Goal: Complete application form: Complete application form

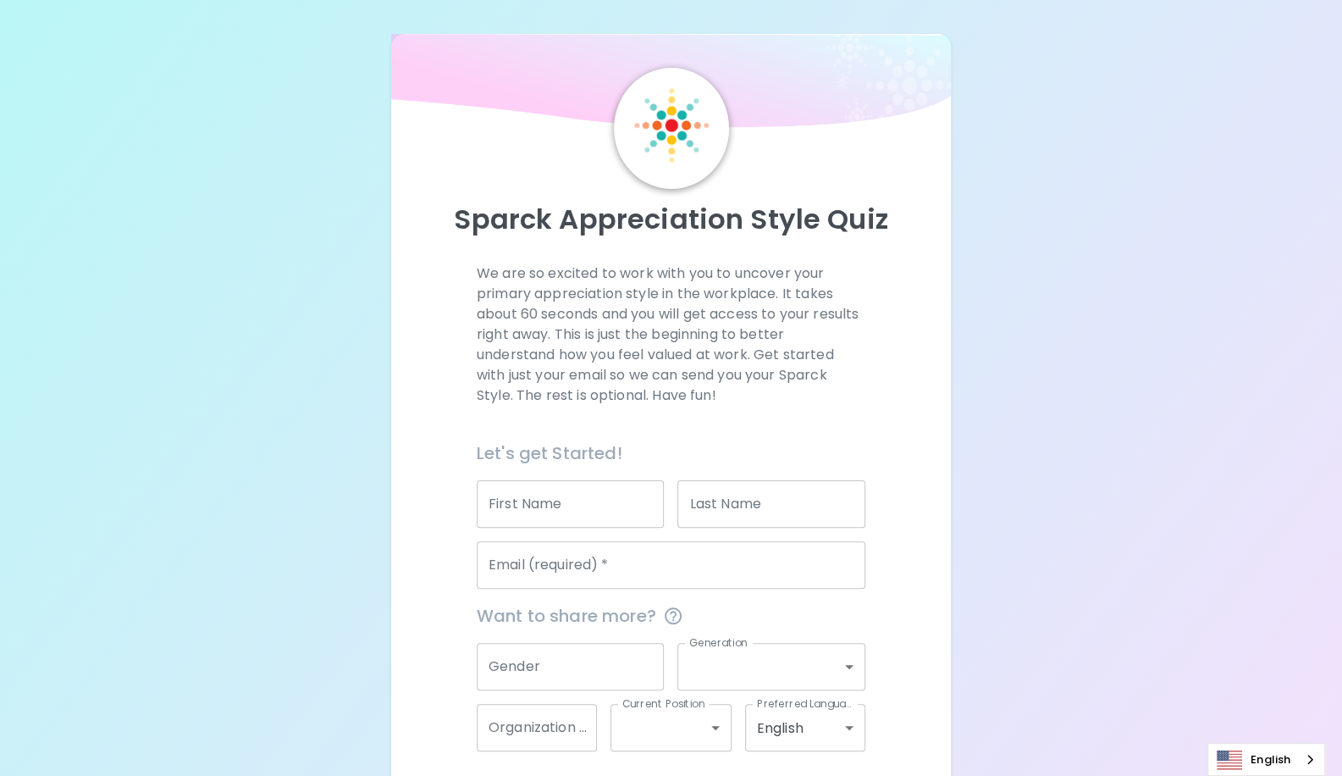
click at [600, 511] on input "First Name" at bounding box center [571, 503] width 188 height 47
type input "[PERSON_NAME]"
type input "[PERSON_NAME][EMAIL_ADDRESS][DOMAIN_NAME]"
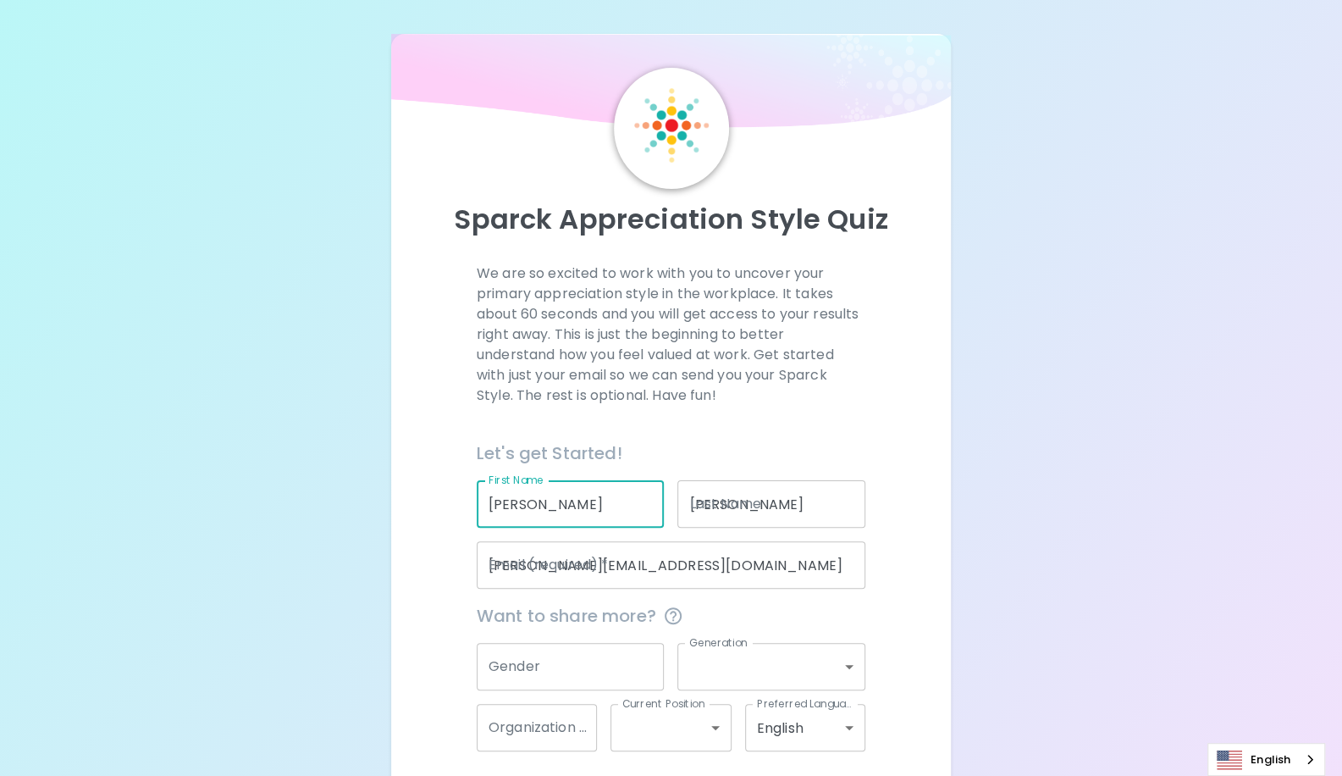
type input "Microsoft"
click at [637, 659] on input "Gender" at bounding box center [571, 666] width 188 height 47
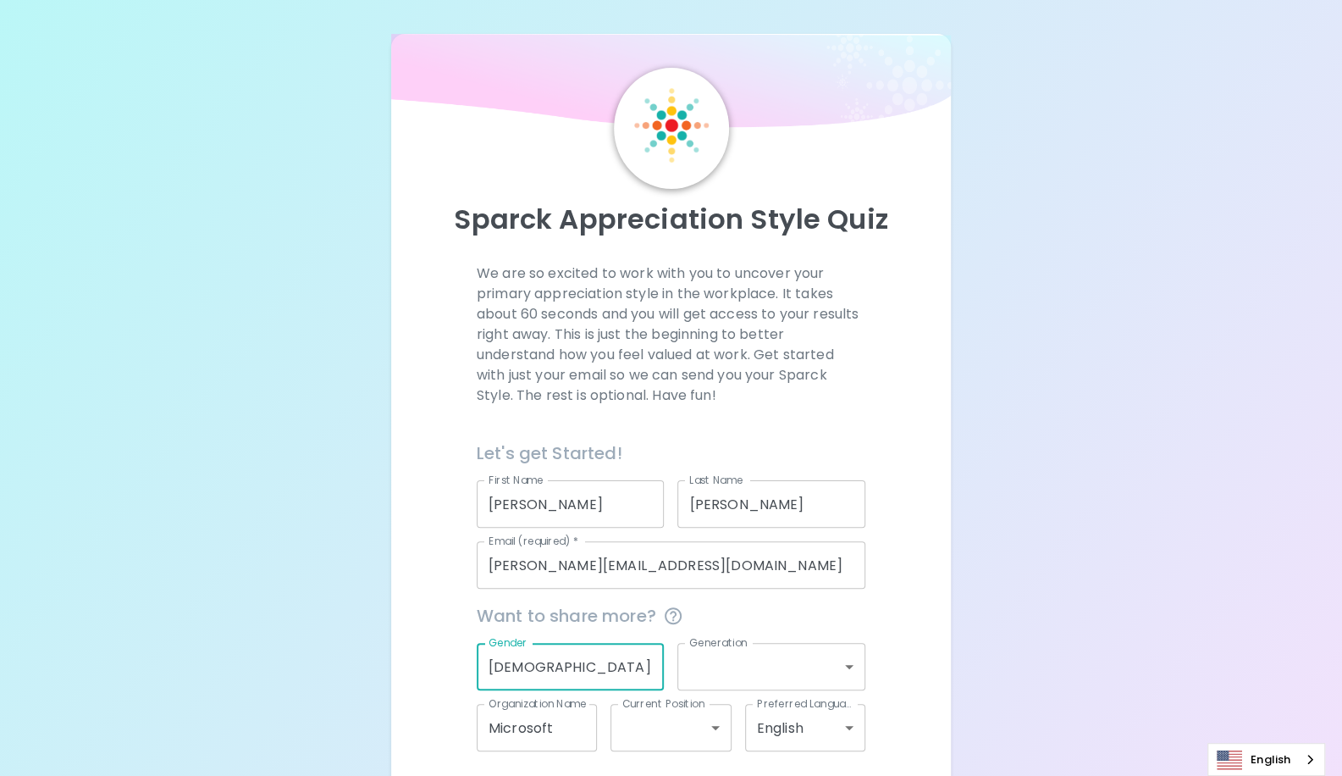
type input "[DEMOGRAPHIC_DATA]"
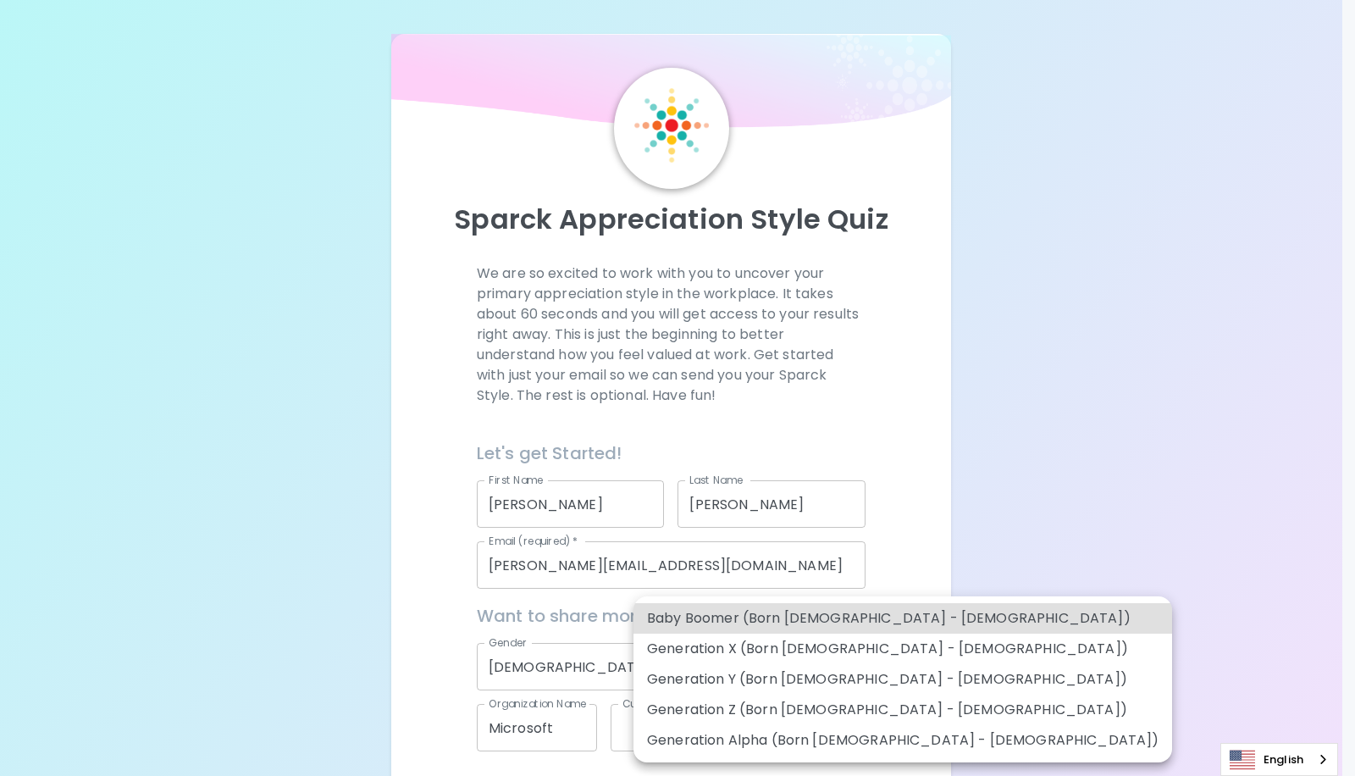
click at [849, 666] on body "Sparck Appreciation Style Quiz We are so excited to work with you to uncover yo…" at bounding box center [677, 424] width 1355 height 848
click at [835, 622] on li "Baby Boomer (Born [DEMOGRAPHIC_DATA] - [DEMOGRAPHIC_DATA])" at bounding box center [902, 618] width 539 height 30
type input "baby_boomer"
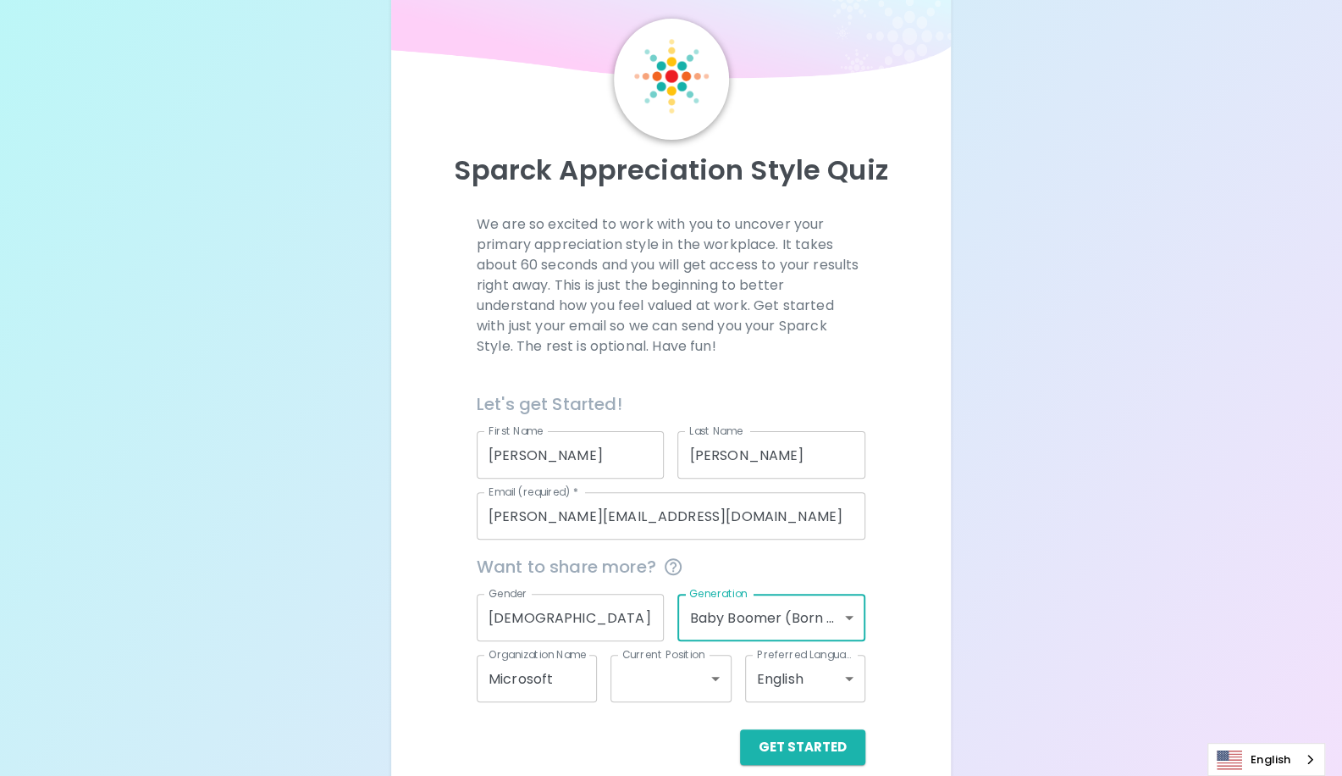
scroll to position [71, 0]
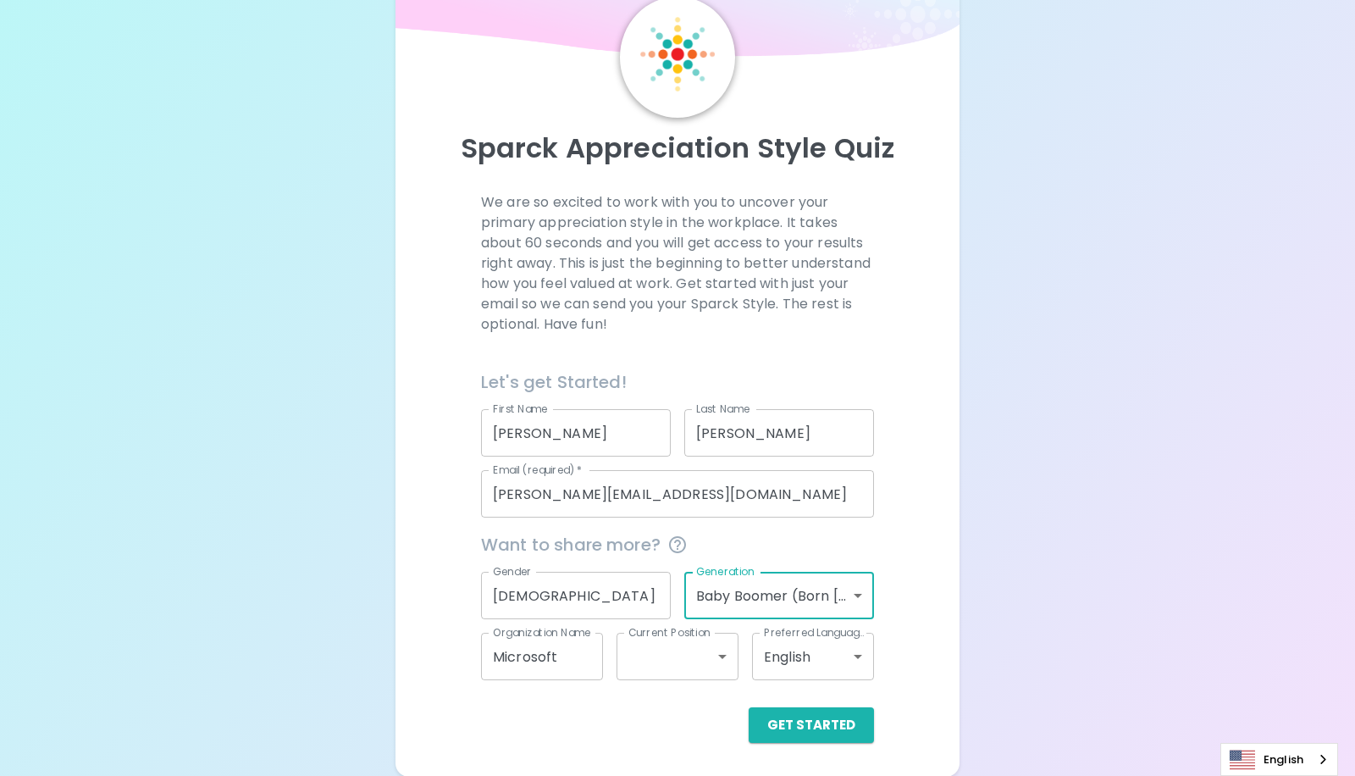
click at [721, 656] on body "Sparck Appreciation Style Quiz We are so excited to work with you to uncover yo…" at bounding box center [677, 353] width 1355 height 848
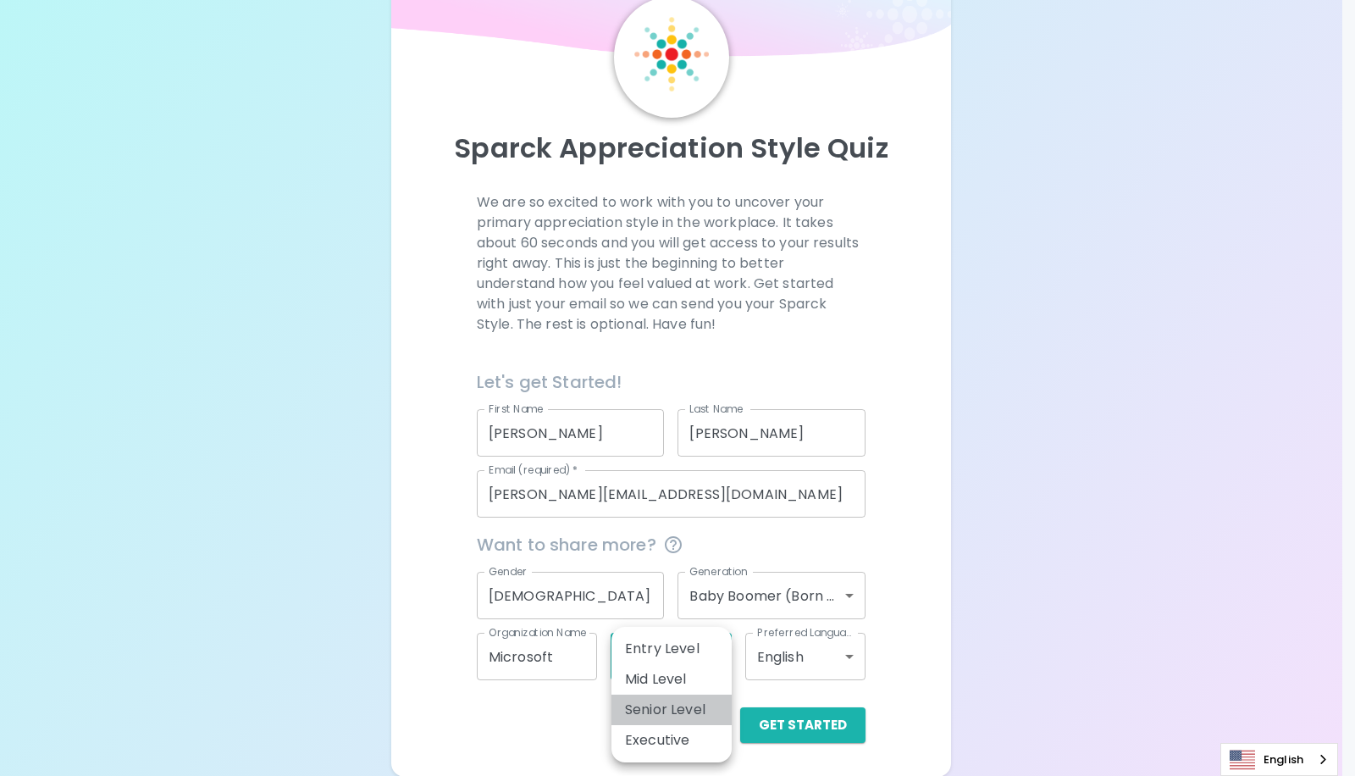
click at [701, 706] on li "Senior Level" at bounding box center [671, 709] width 120 height 30
type input "senior_level"
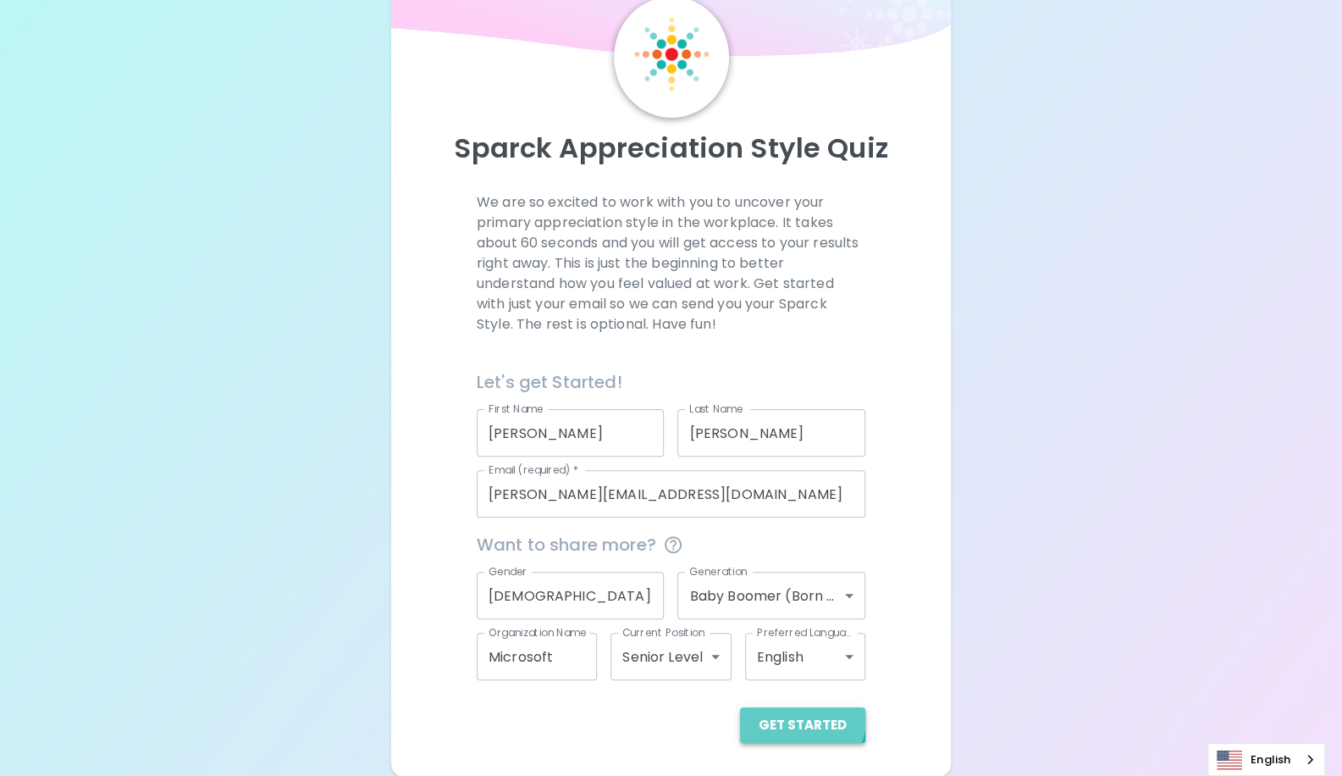
click at [805, 717] on button "Get Started" at bounding box center [802, 725] width 125 height 36
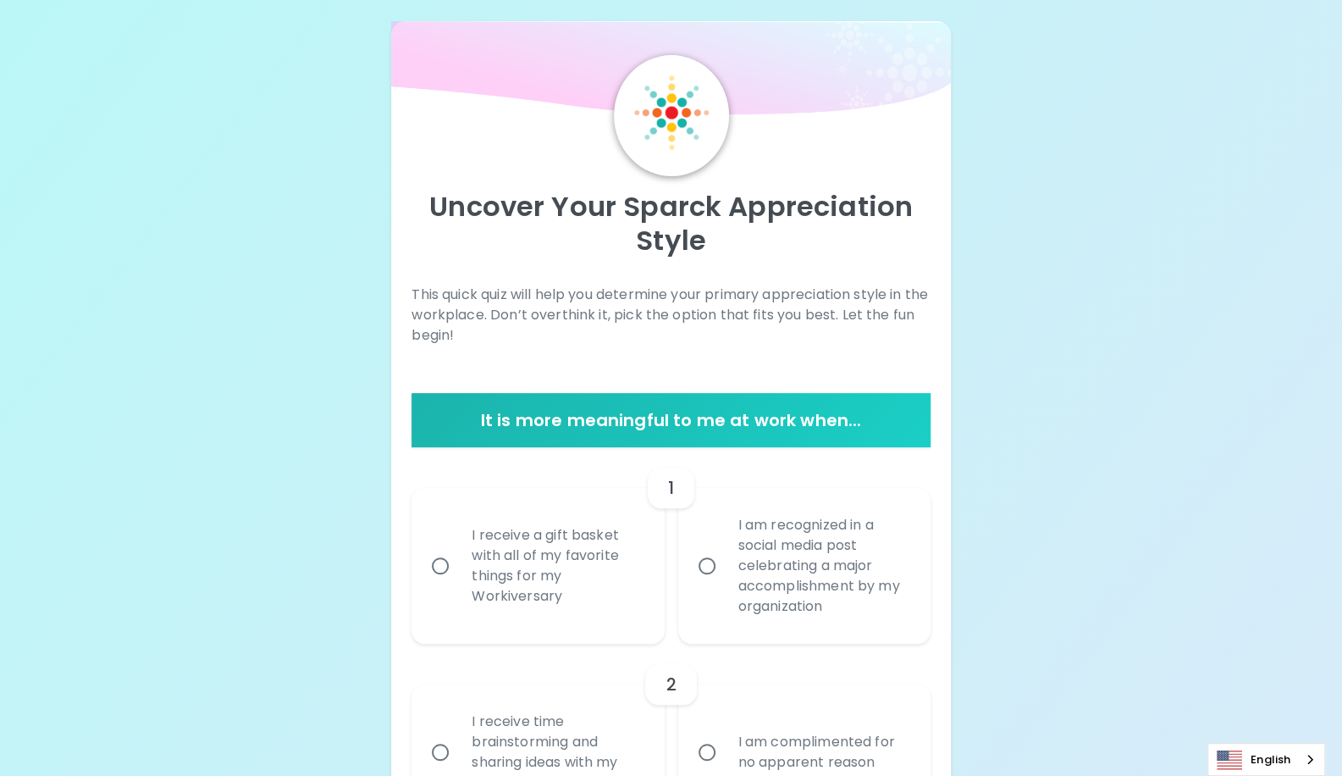
scroll to position [0, 0]
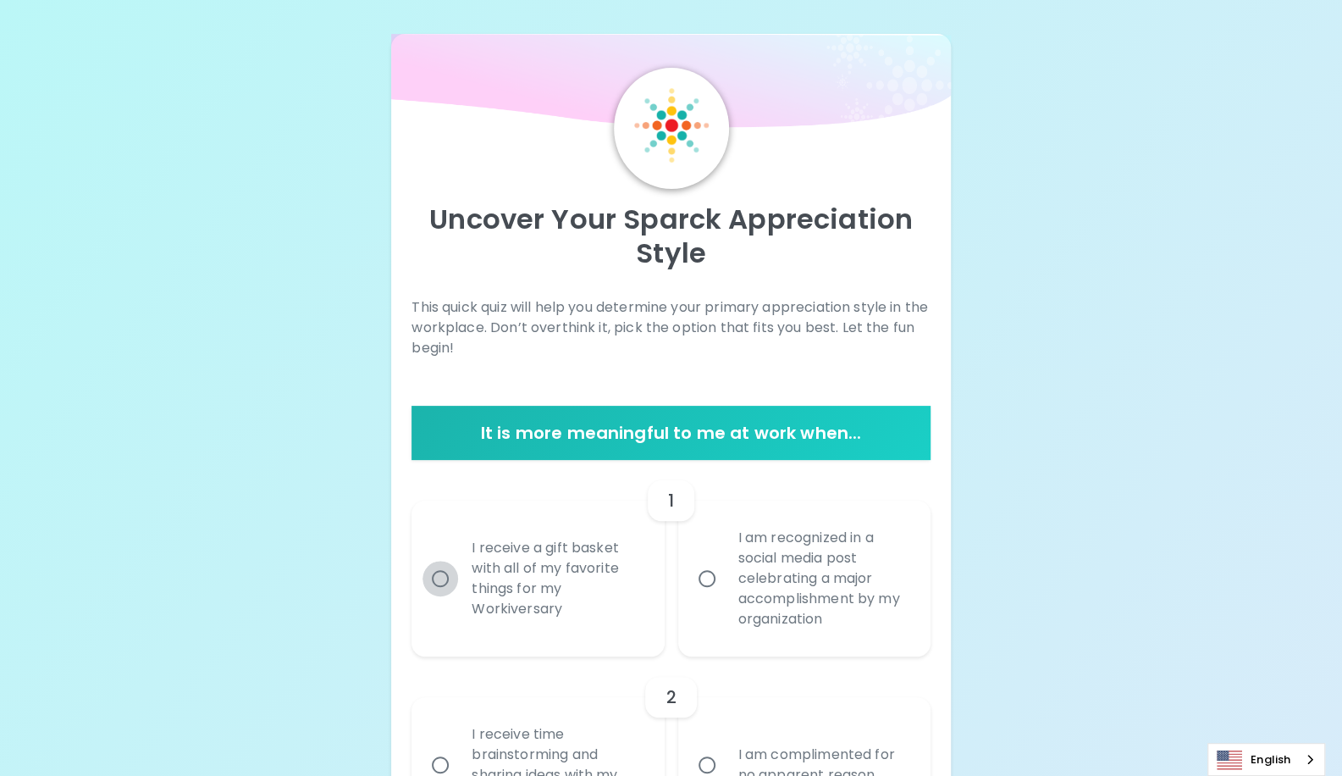
click at [442, 581] on input "I receive a gift basket with all of my favorite things for my Workiversary" at bounding box center [441, 579] width 36 height 36
radio input "true"
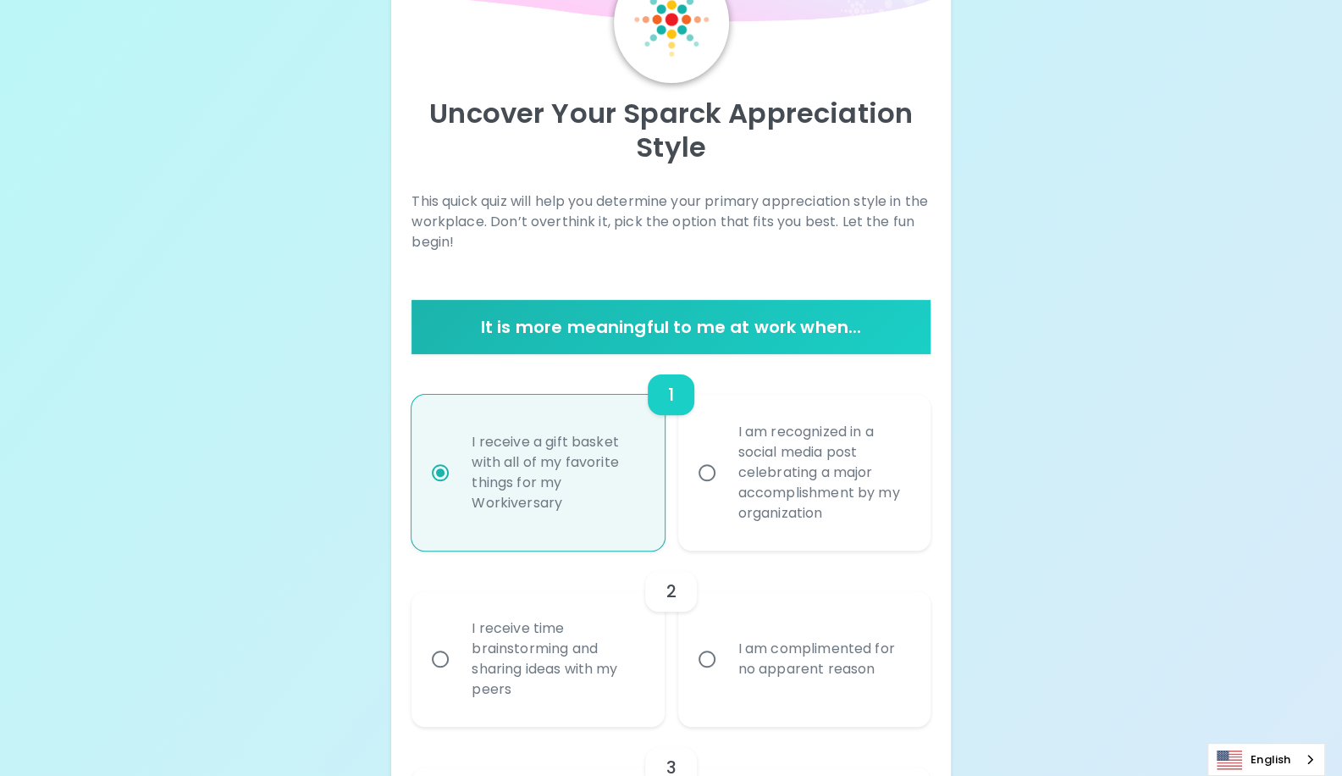
scroll to position [136, 0]
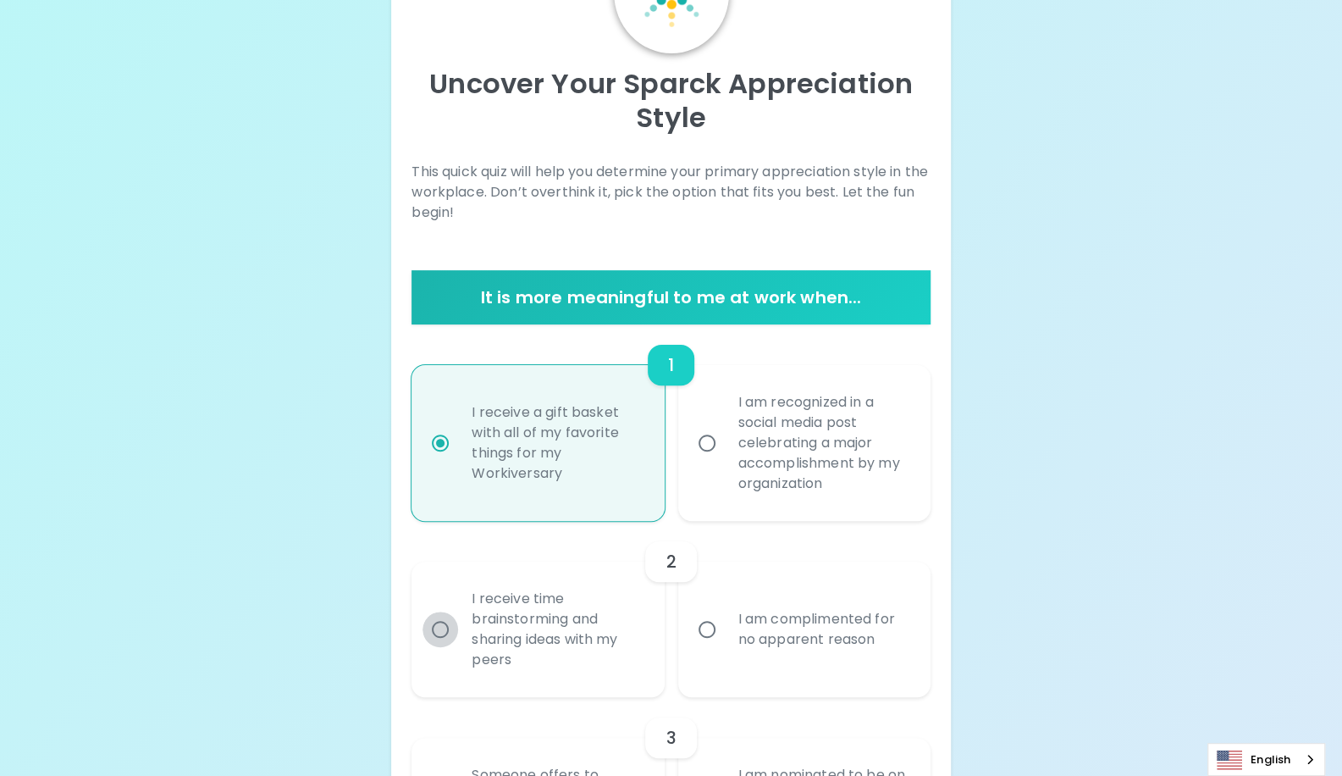
click at [440, 624] on input "I receive time brainstorming and sharing ideas with my peers" at bounding box center [441, 629] width 36 height 36
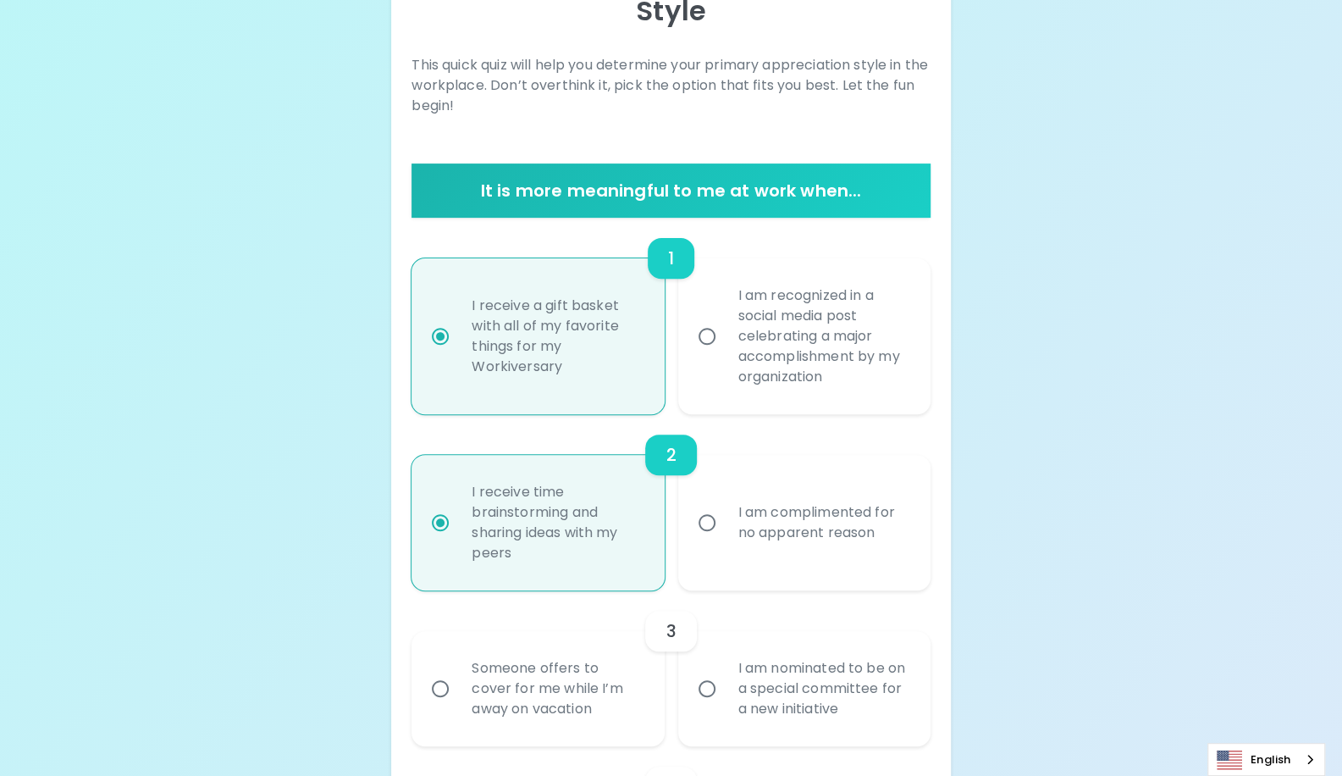
scroll to position [271, 0]
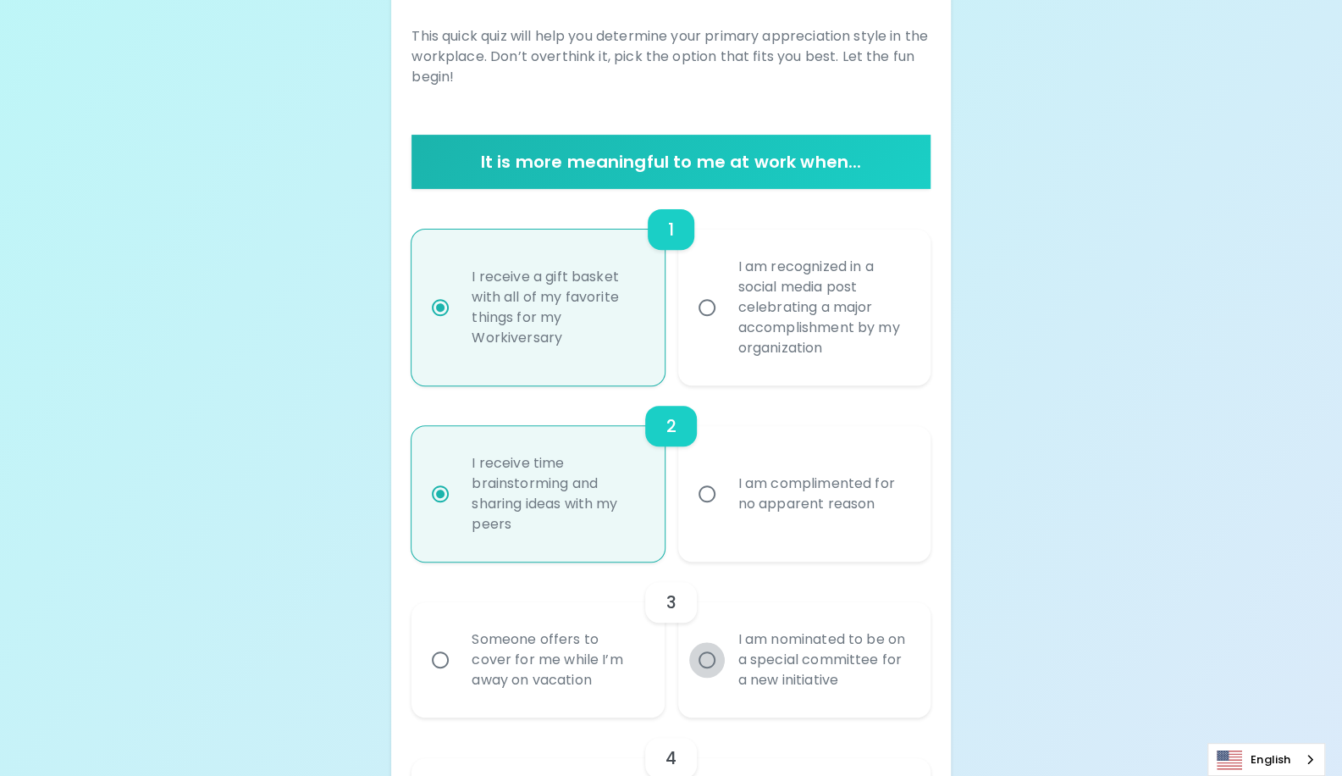
radio input "true"
click at [705, 658] on input "I am nominated to be on a special committee for a new initiative" at bounding box center [707, 660] width 36 height 36
radio input "false"
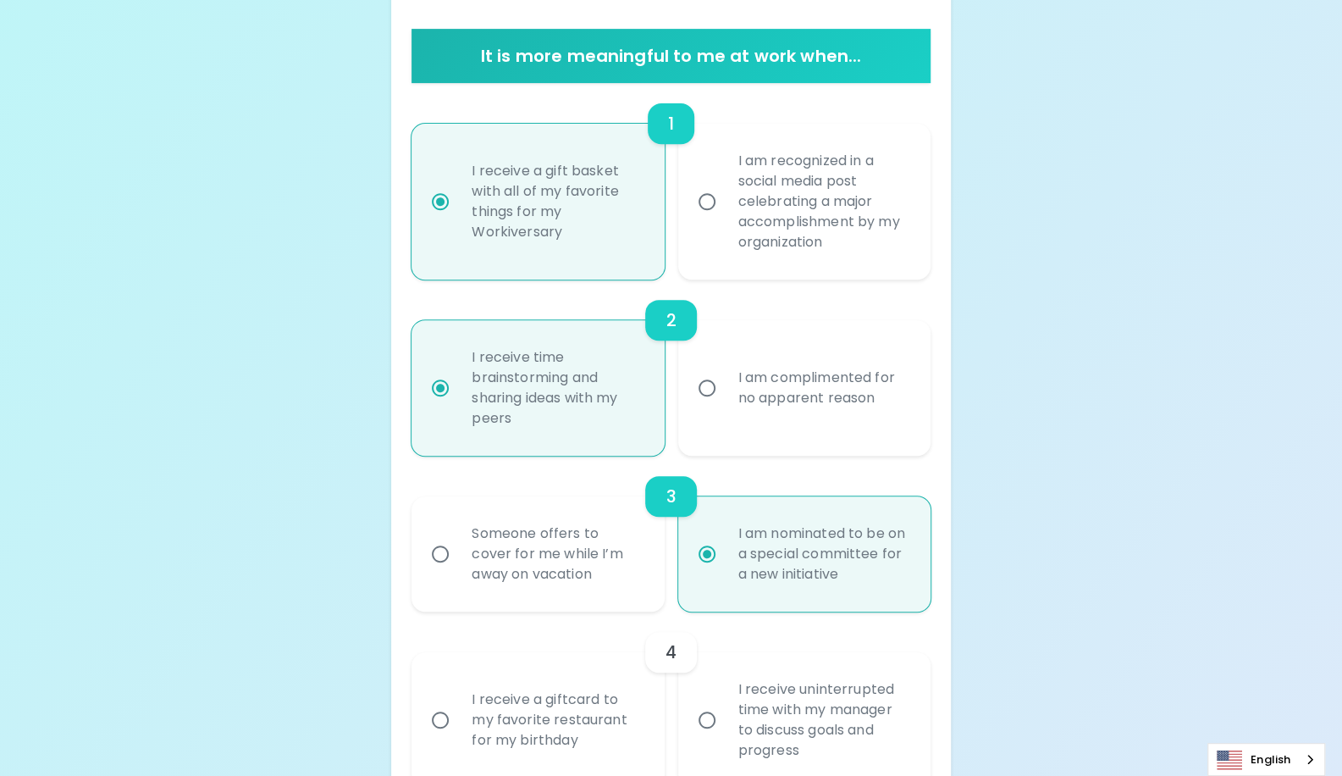
scroll to position [407, 0]
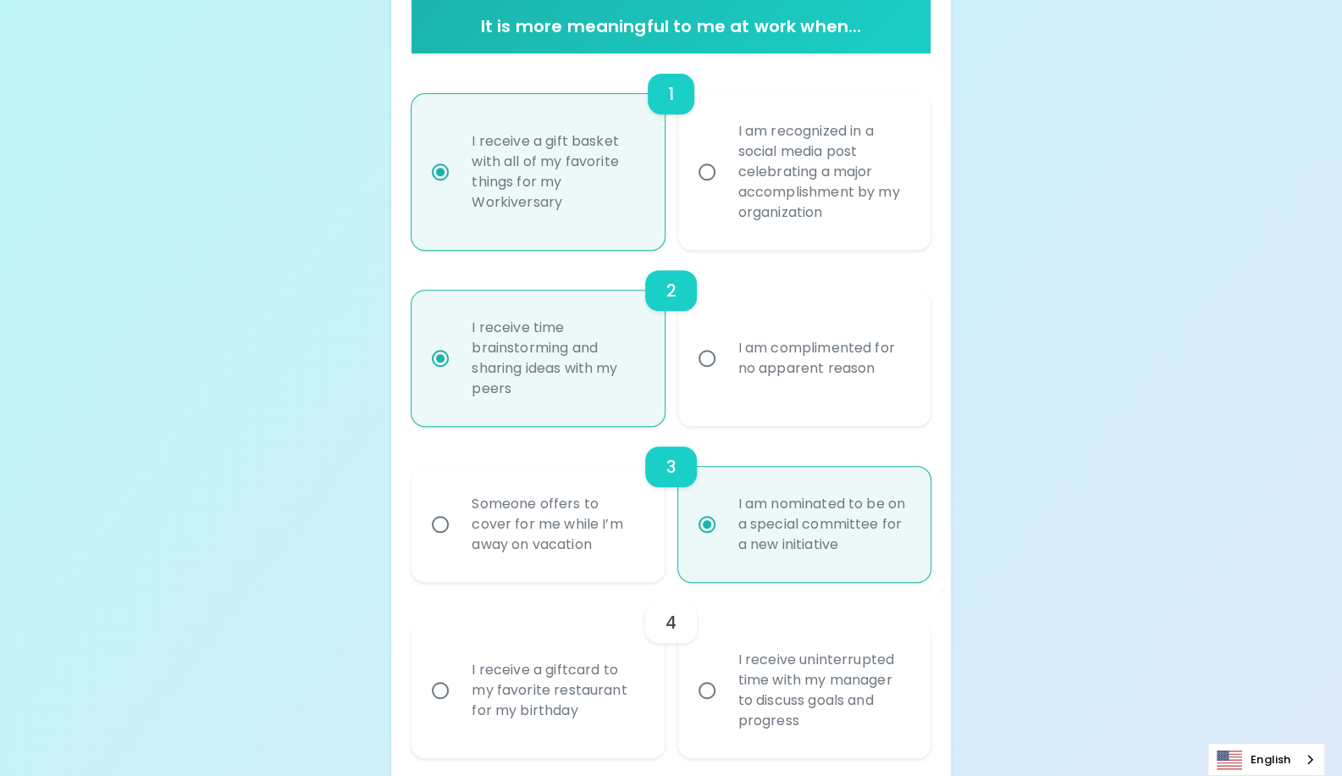
radio input "true"
click at [434, 695] on input "I receive a giftcard to my favorite restaurant for my birthday" at bounding box center [441, 690] width 36 height 36
radio input "false"
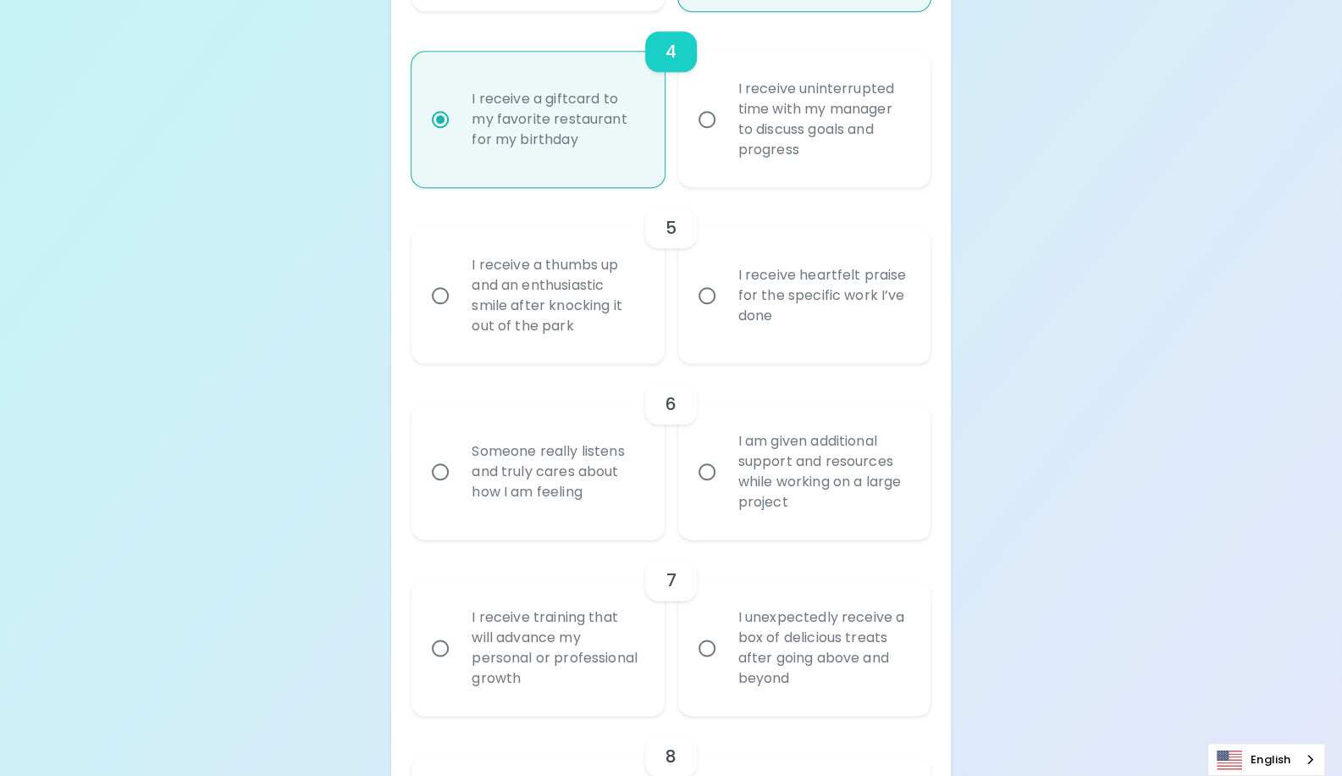
scroll to position [1044, 0]
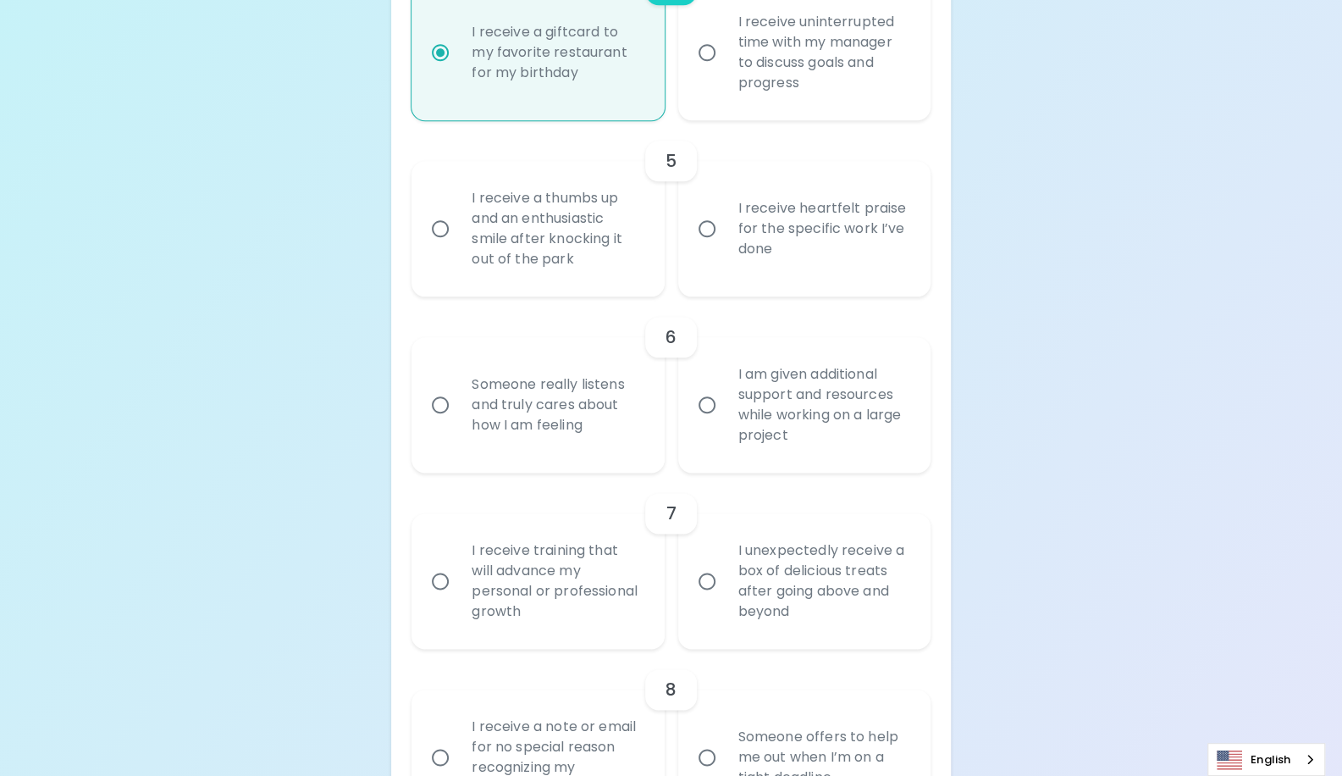
radio input "true"
click at [706, 226] on input "I receive heartfelt praise for the specific work I’ve done" at bounding box center [707, 229] width 36 height 36
radio input "false"
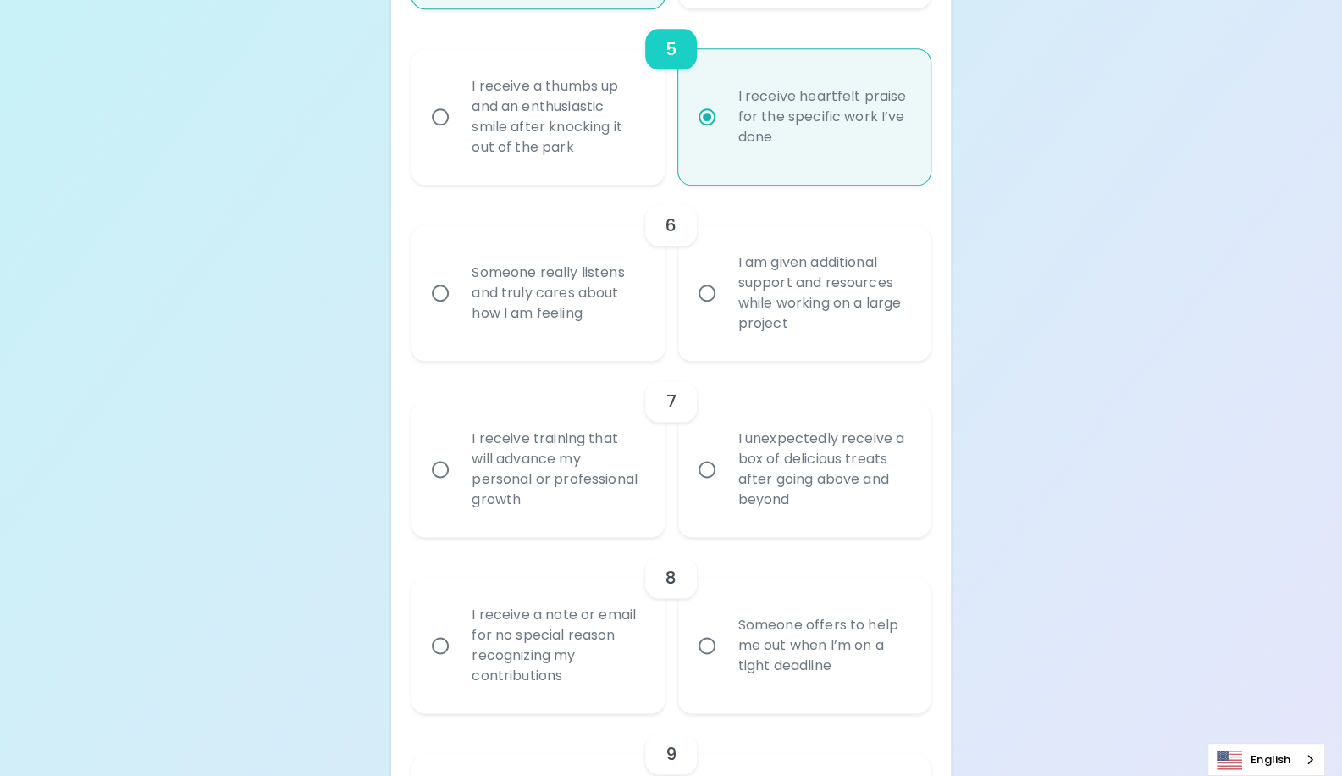
scroll to position [1180, 0]
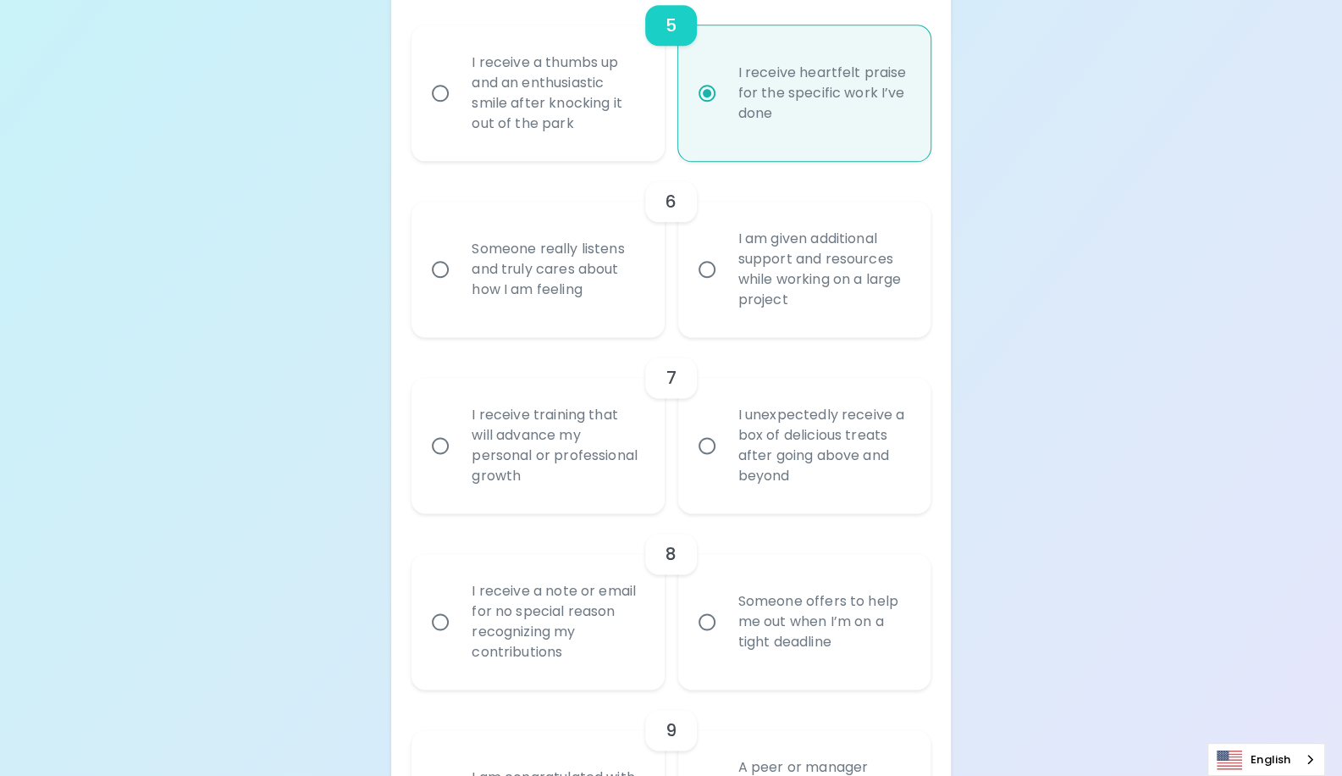
radio input "true"
click at [444, 270] on input "Someone really listens and truly cares about how I am feeling" at bounding box center [441, 270] width 36 height 36
radio input "false"
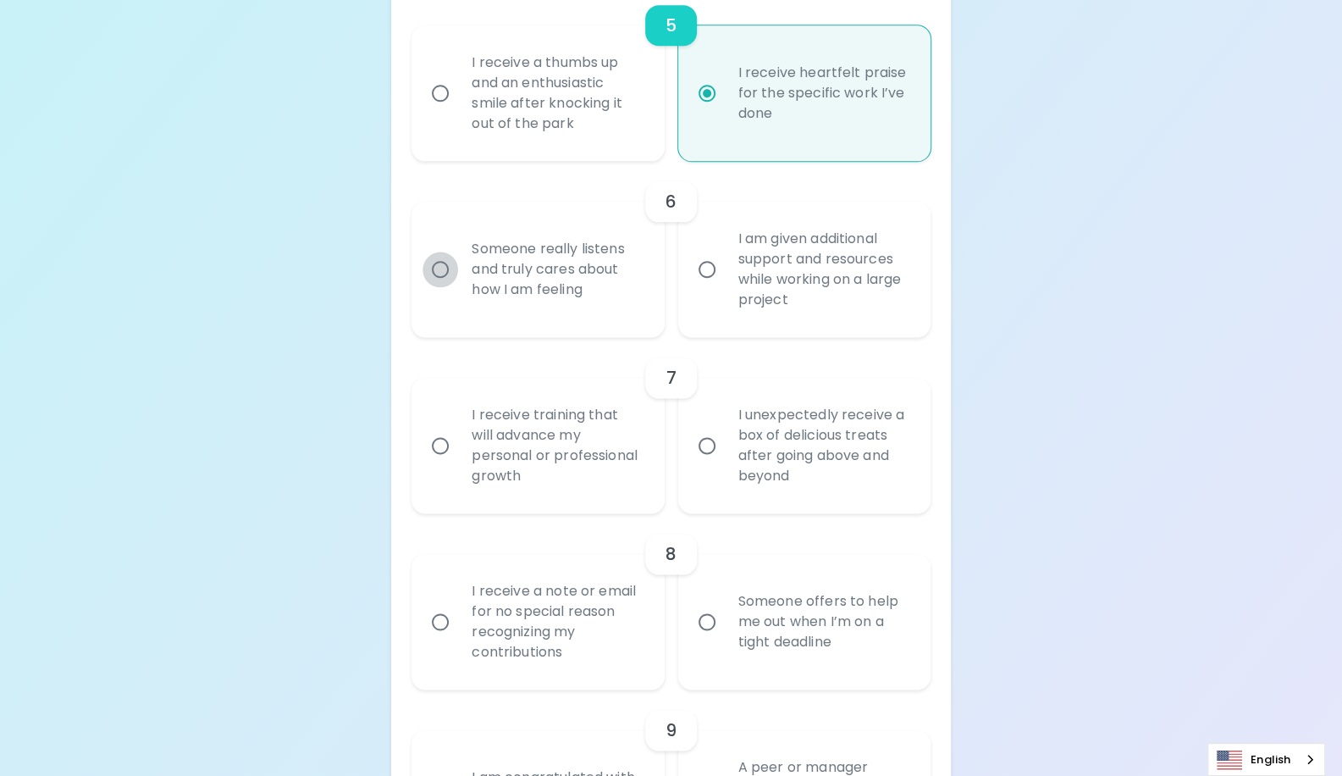
radio input "false"
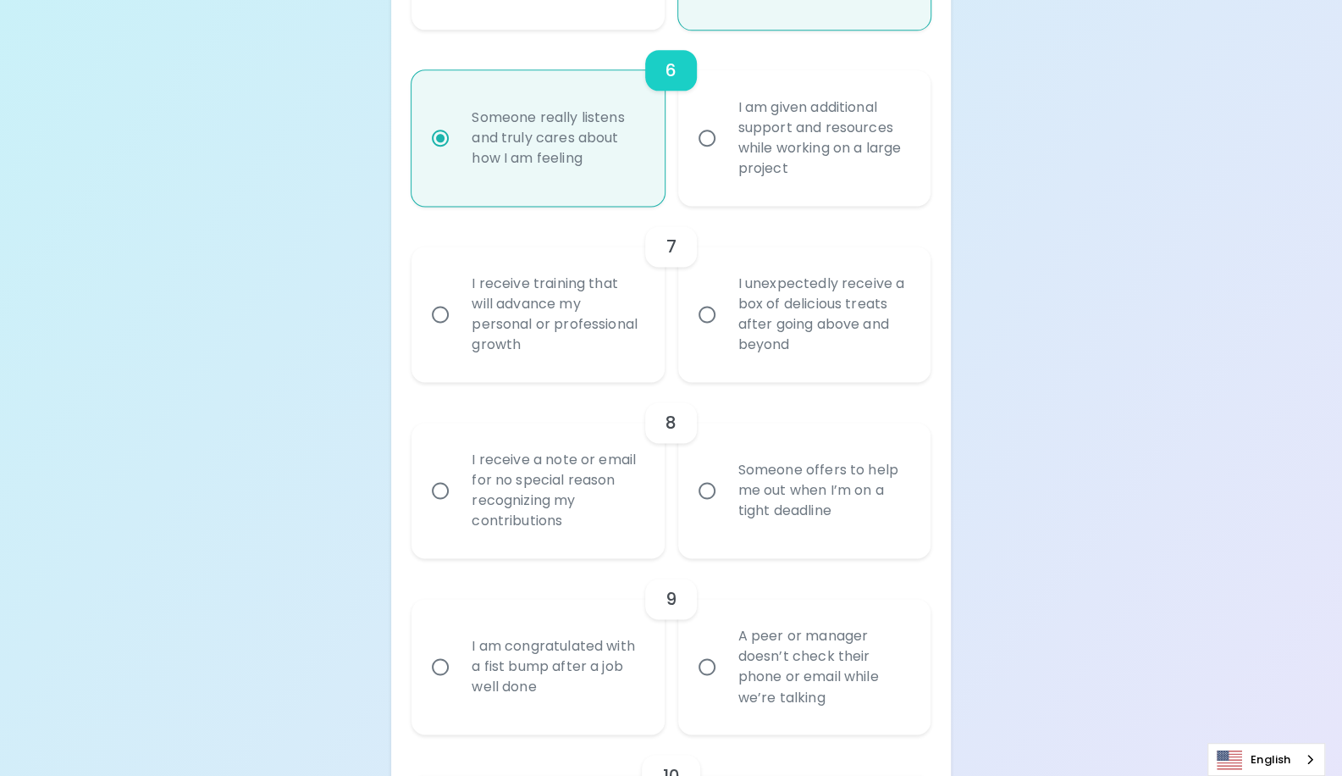
scroll to position [1315, 0]
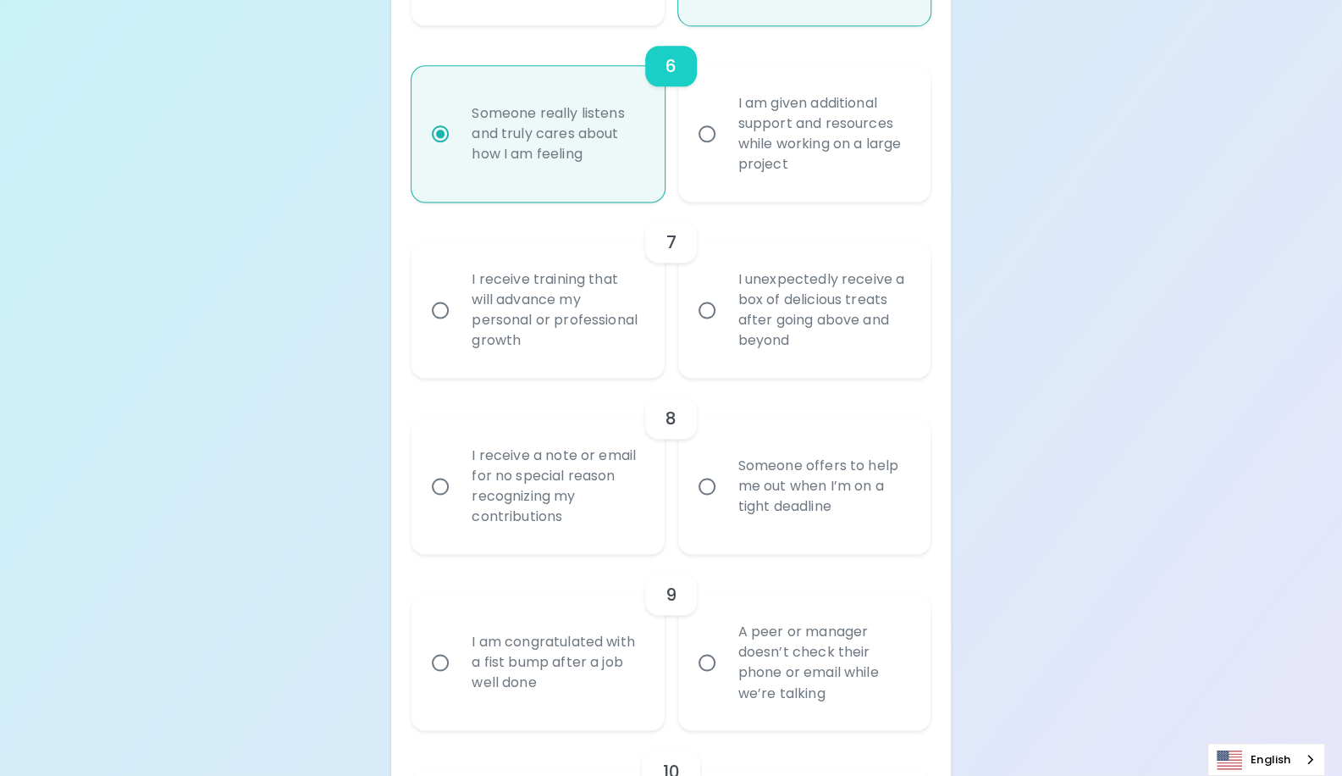
radio input "true"
click at [703, 306] on input "I unexpectedly receive a box of delicious treats after going above and beyond" at bounding box center [707, 310] width 36 height 36
radio input "false"
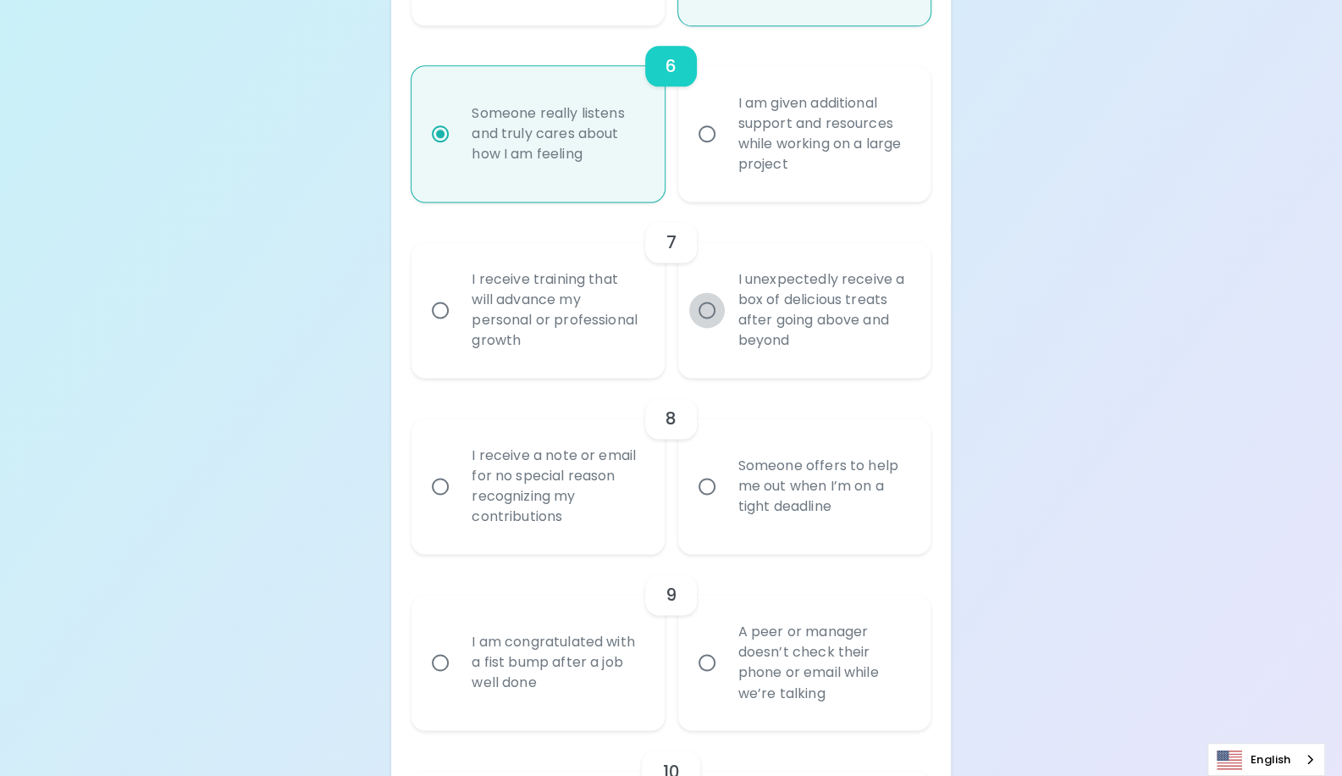
radio input "false"
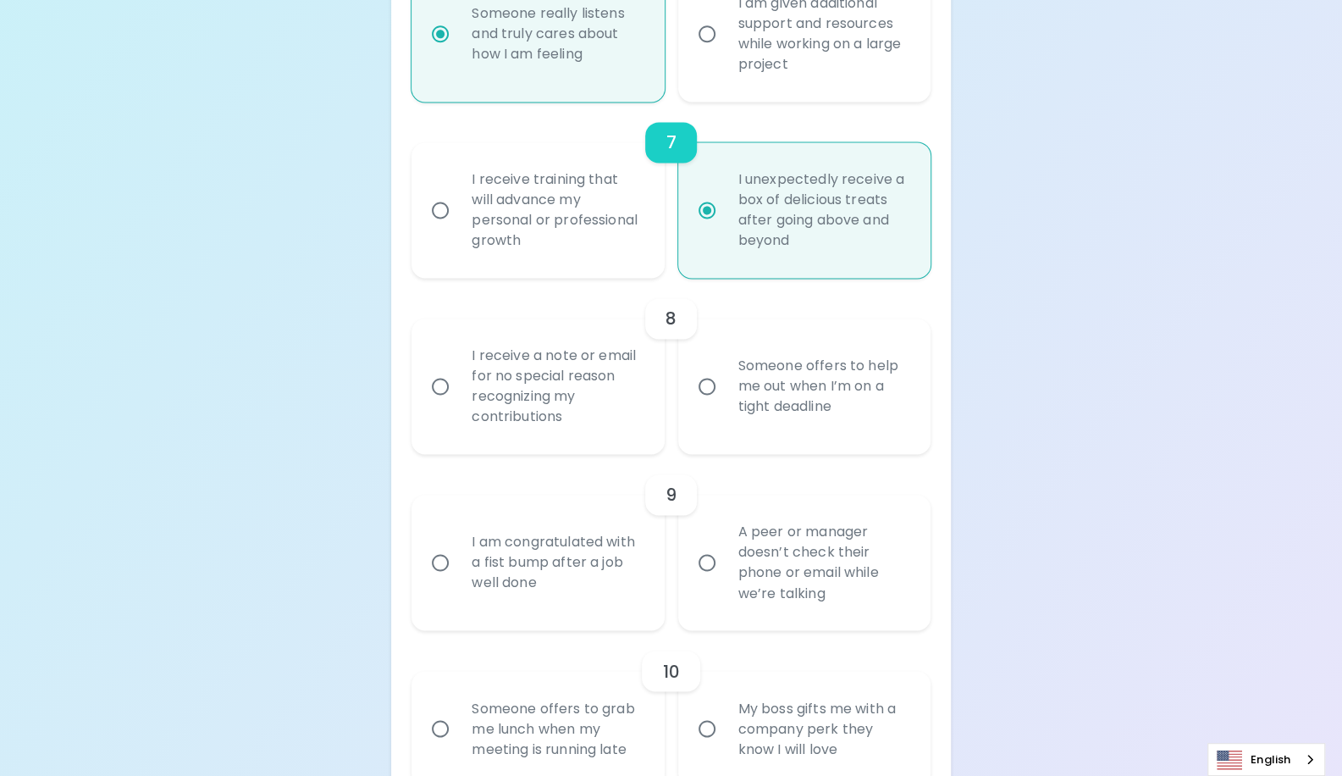
scroll to position [1451, 0]
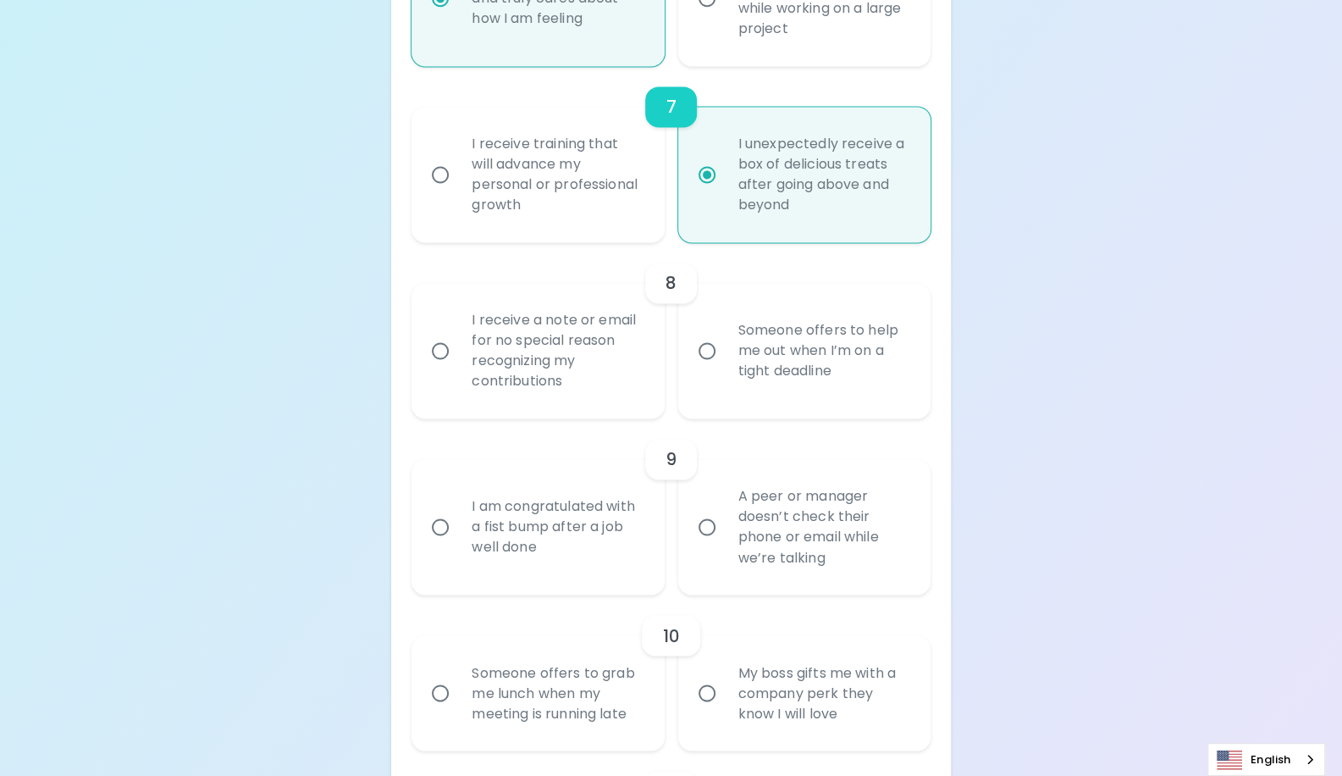
radio input "true"
click at [706, 349] on input "Someone offers to help me out when I’m on a tight deadline" at bounding box center [707, 351] width 36 height 36
radio input "false"
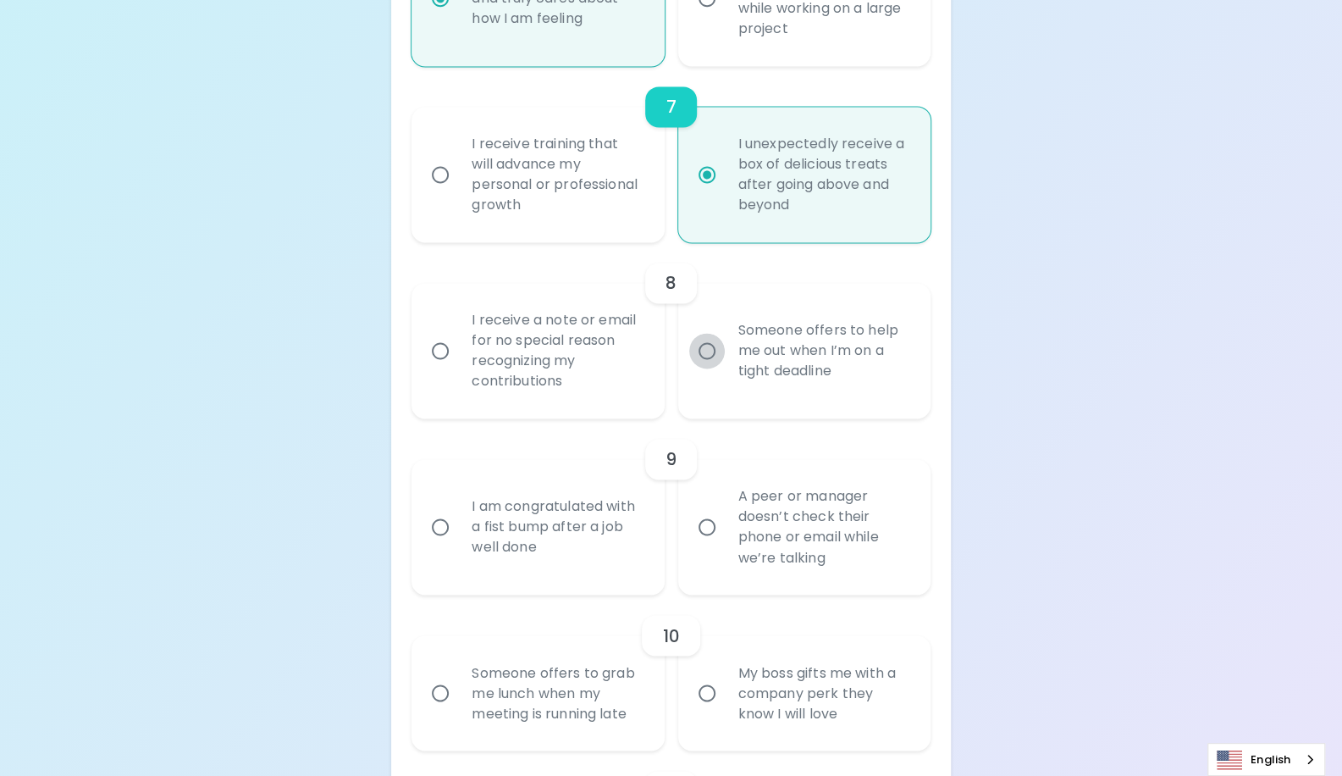
radio input "false"
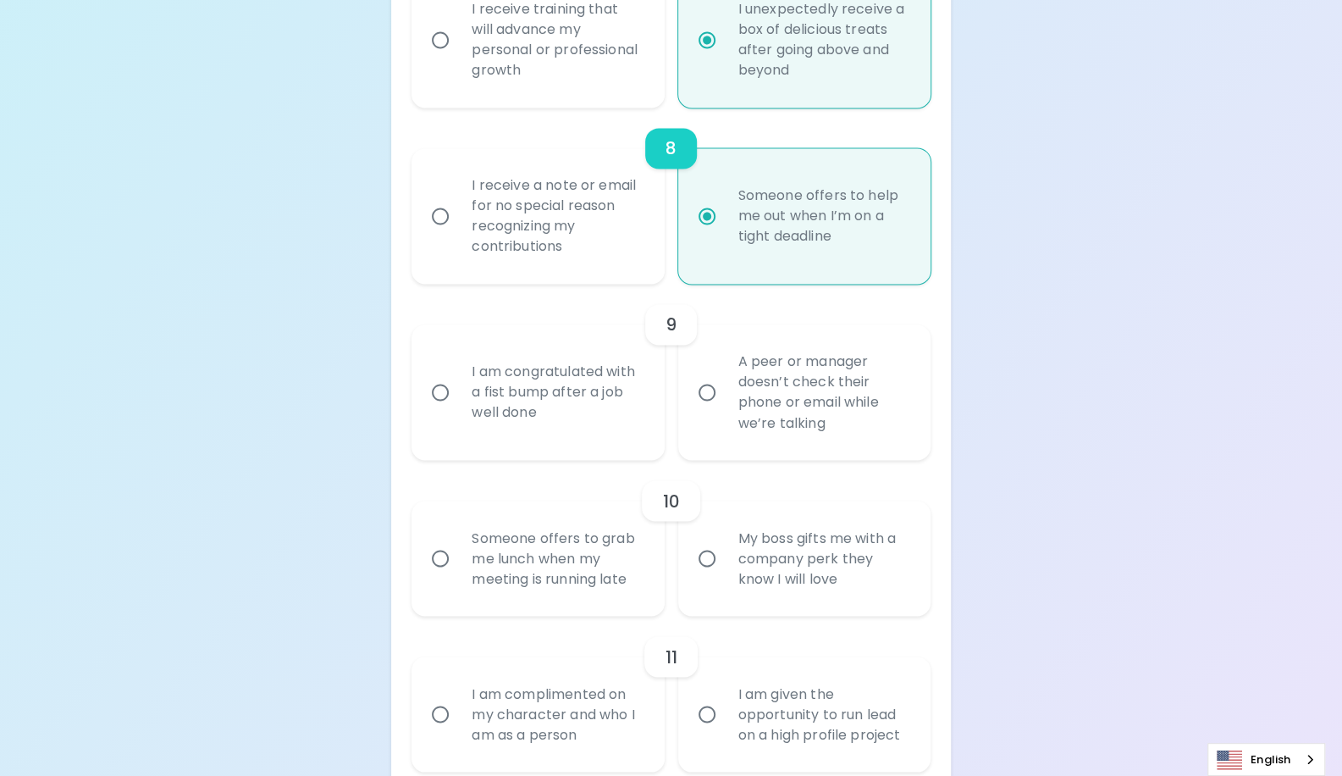
scroll to position [1586, 0]
radio input "true"
click at [708, 394] on input "A peer or manager doesn’t check their phone or email while we’re talking" at bounding box center [707, 391] width 36 height 36
radio input "false"
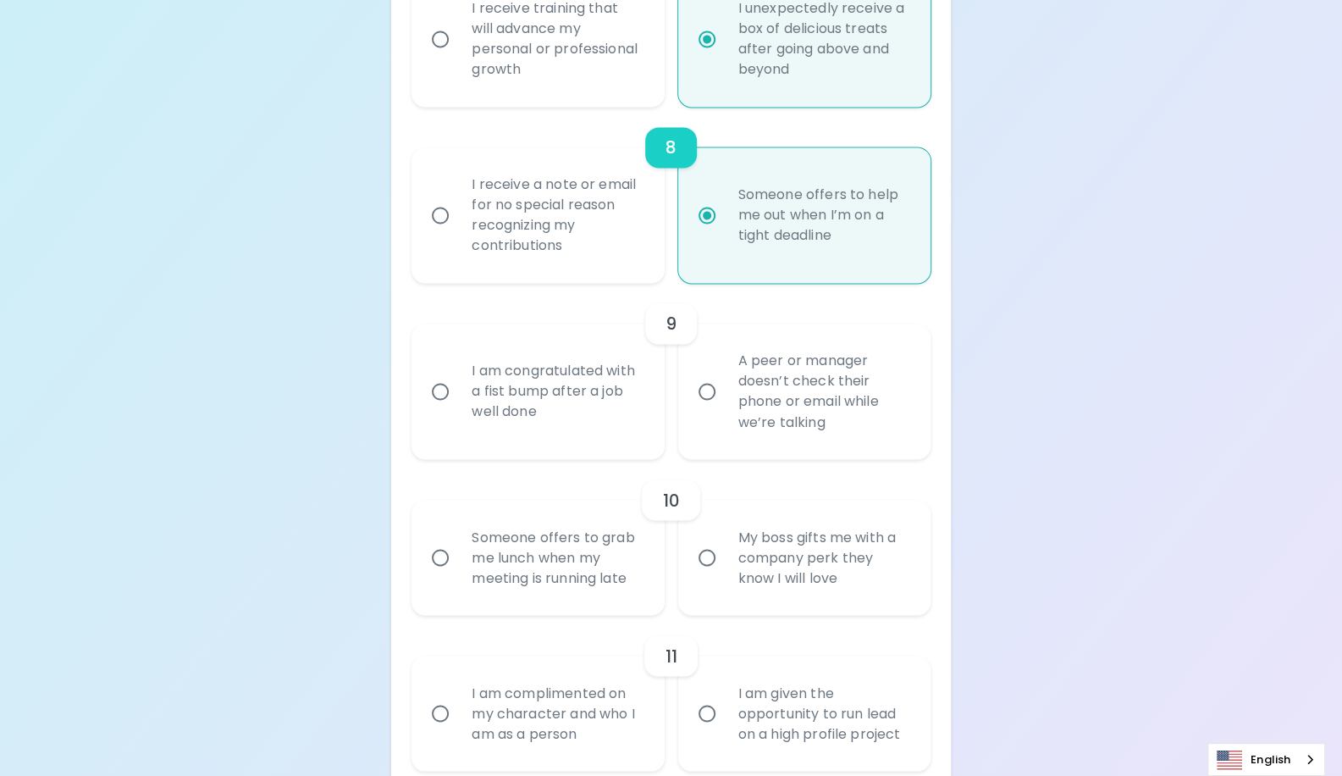
radio input "false"
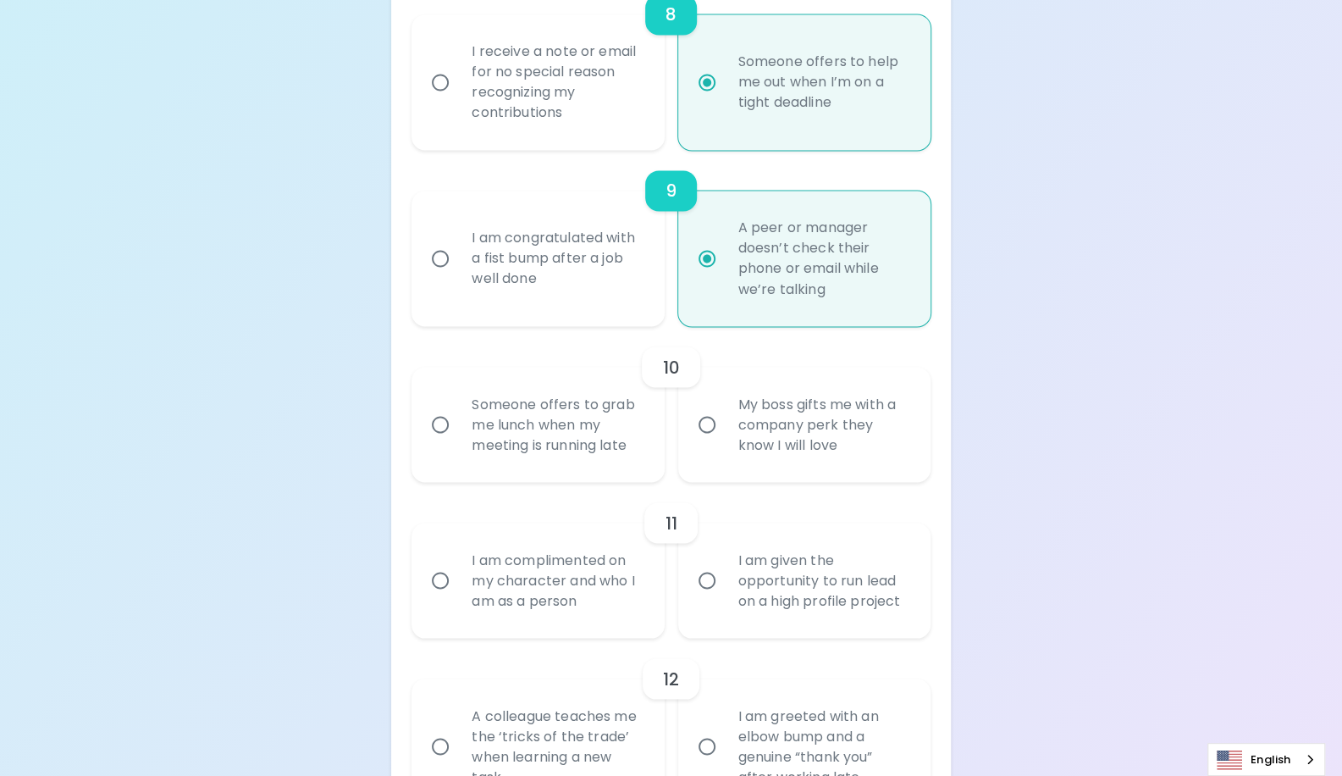
scroll to position [1722, 0]
radio input "true"
click at [437, 423] on input "Someone offers to grab me lunch when my meeting is running late" at bounding box center [441, 422] width 36 height 36
radio input "false"
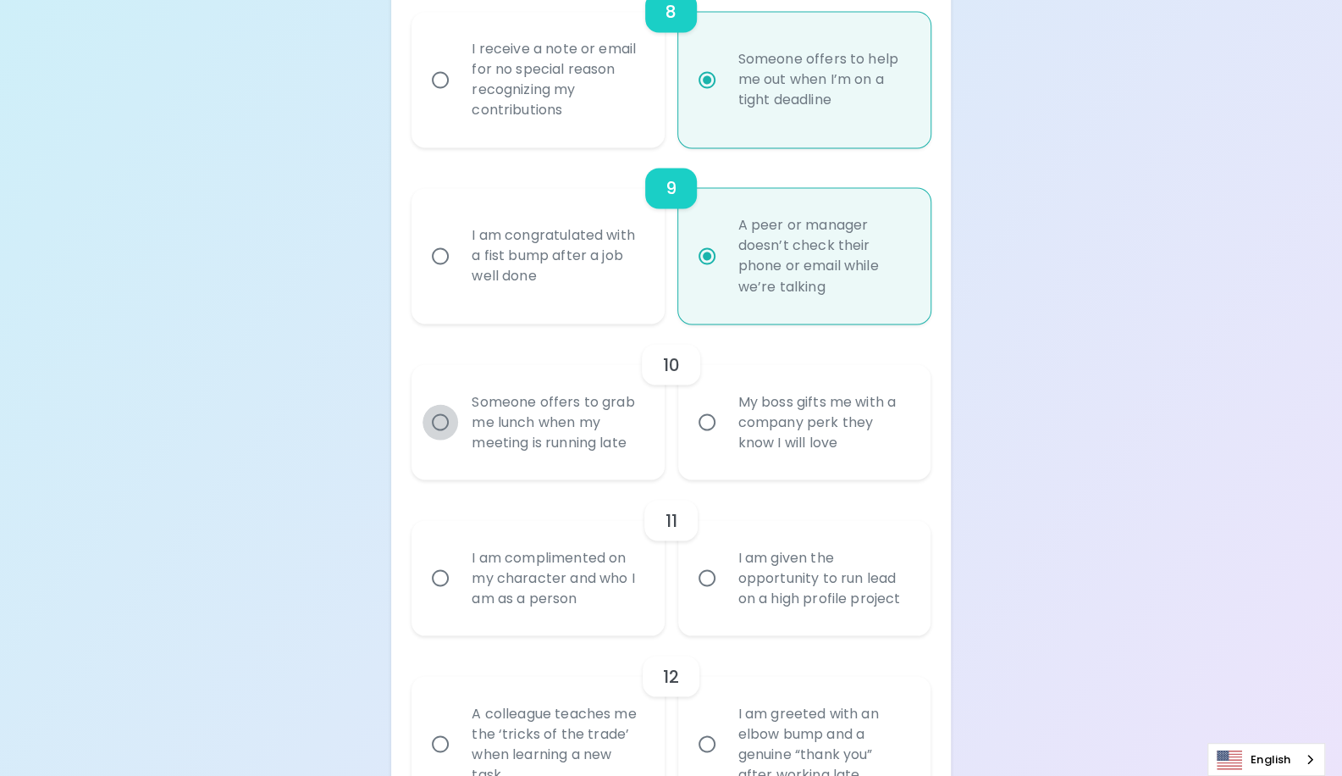
radio input "false"
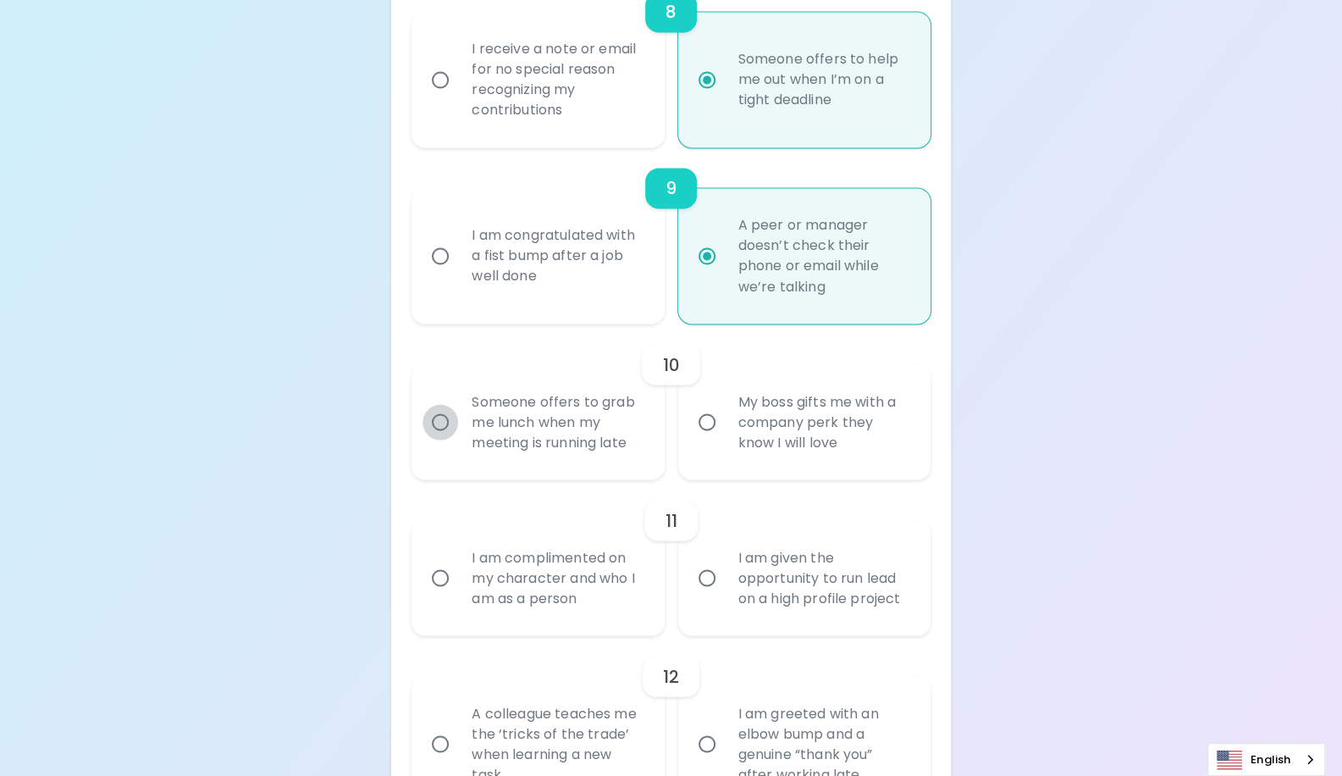
radio input "false"
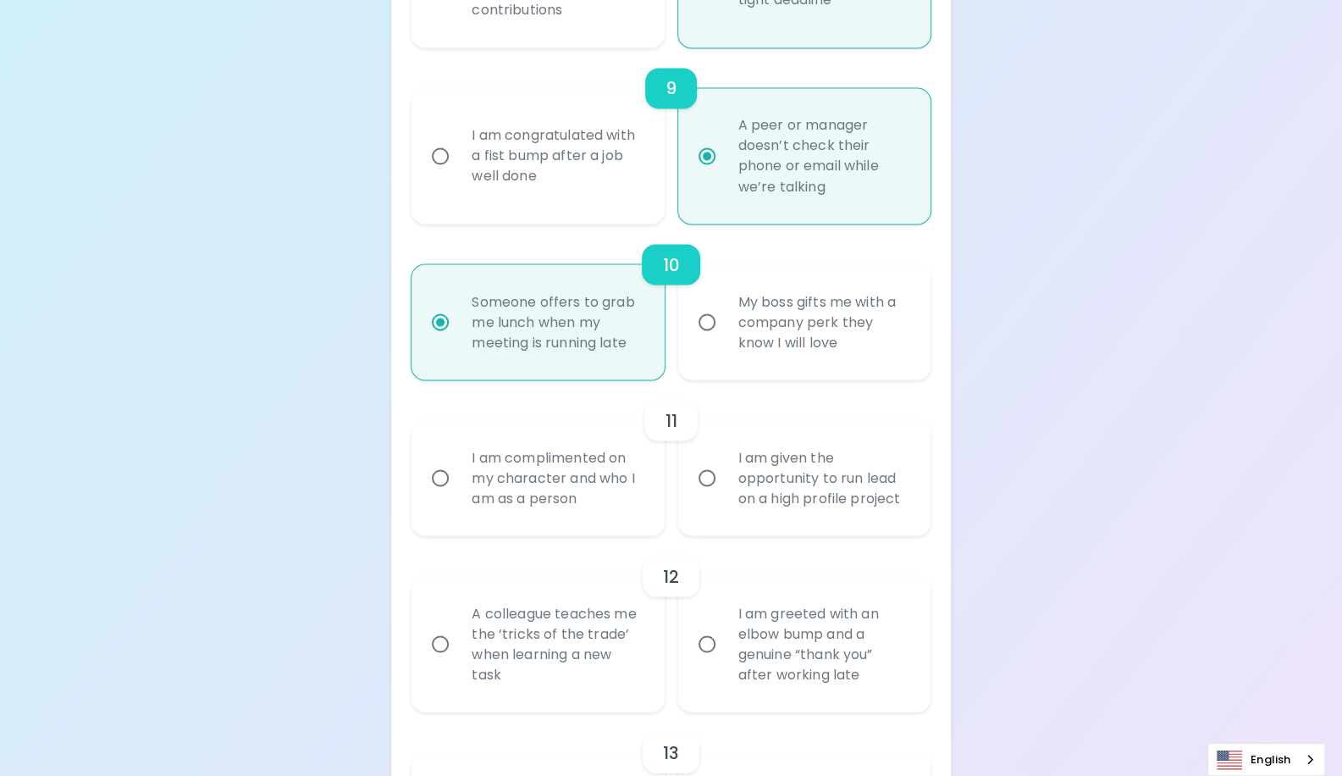
scroll to position [1857, 0]
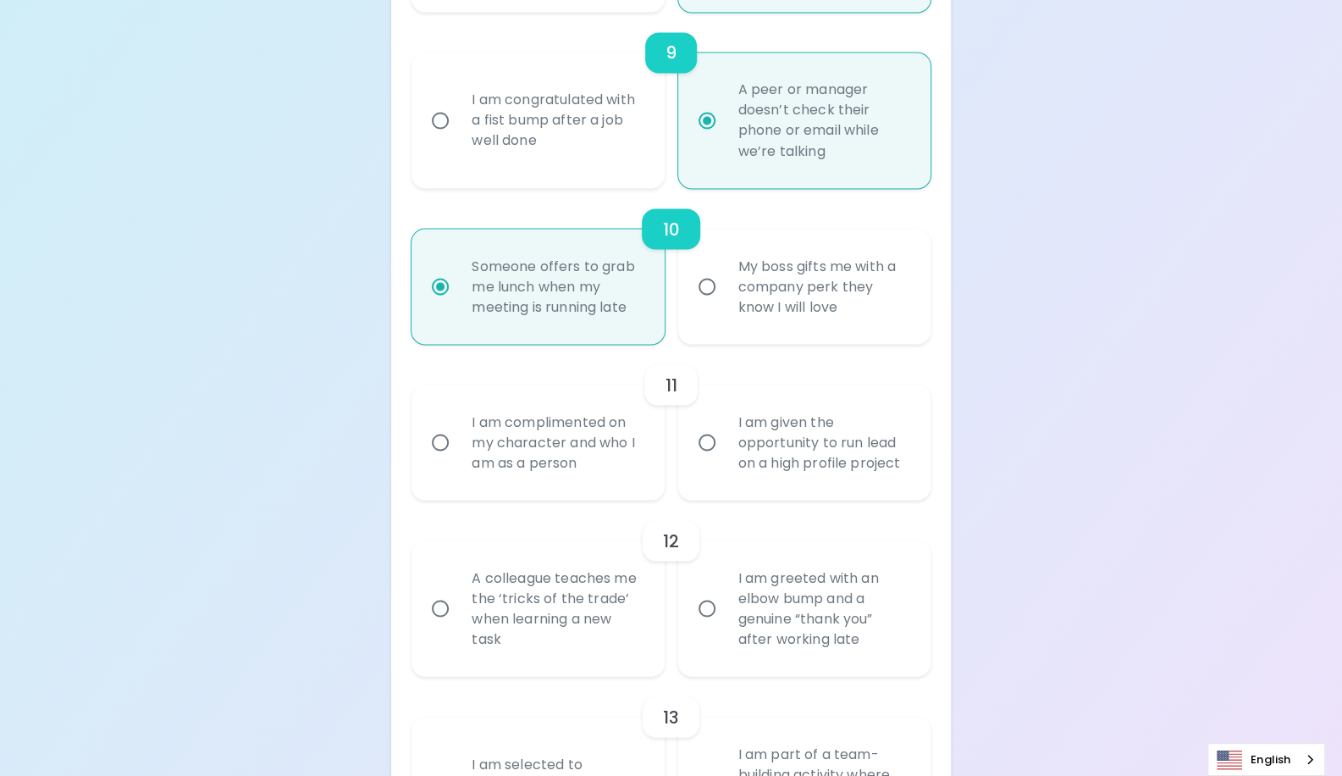
radio input "true"
click at [716, 440] on input "I am given the opportunity to run lead on a high profile project" at bounding box center [707, 442] width 36 height 36
radio input "false"
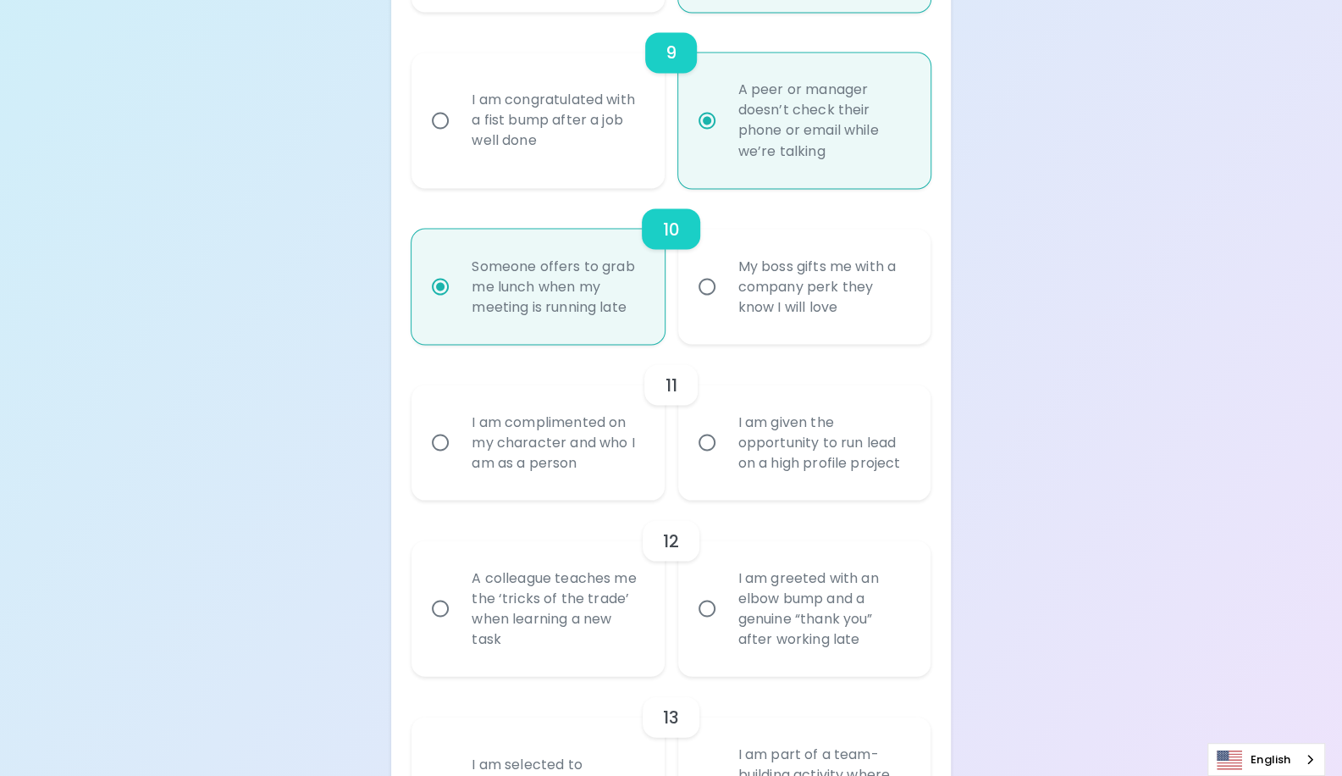
radio input "false"
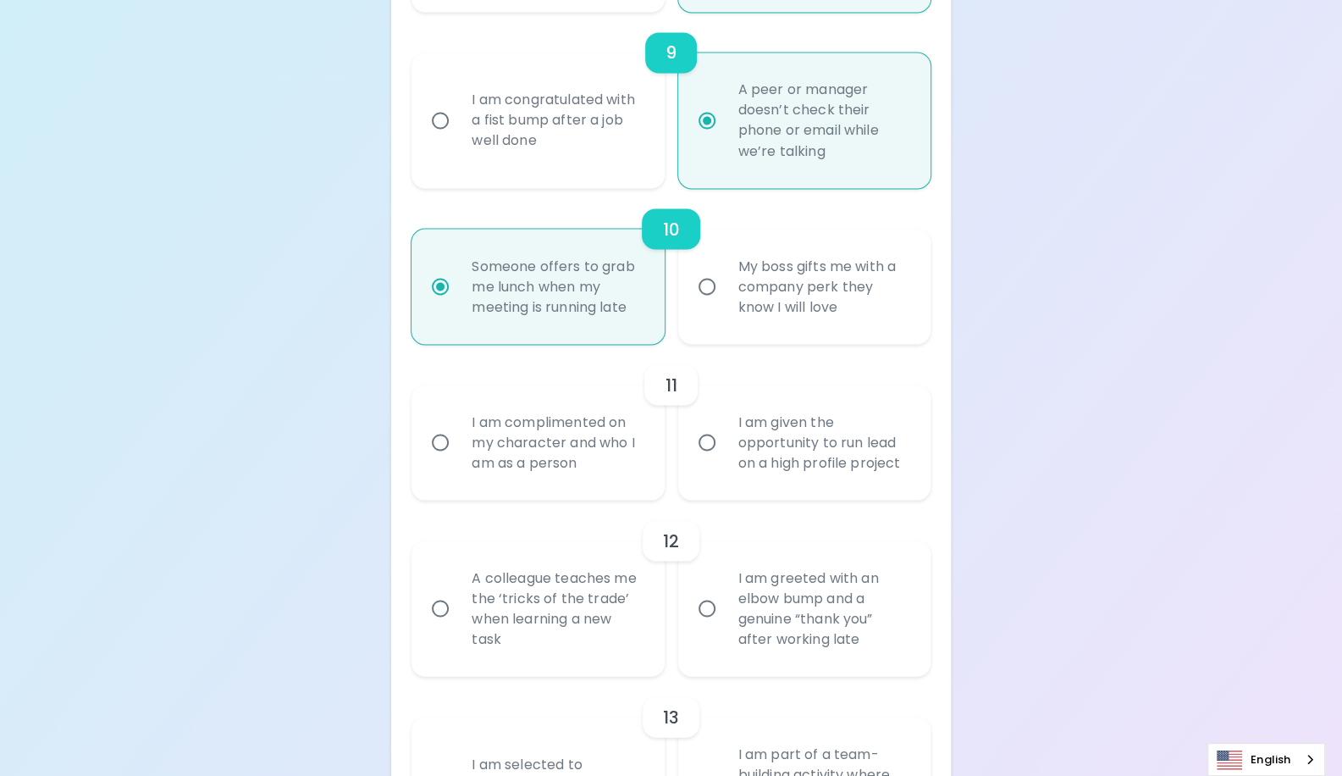
radio input "false"
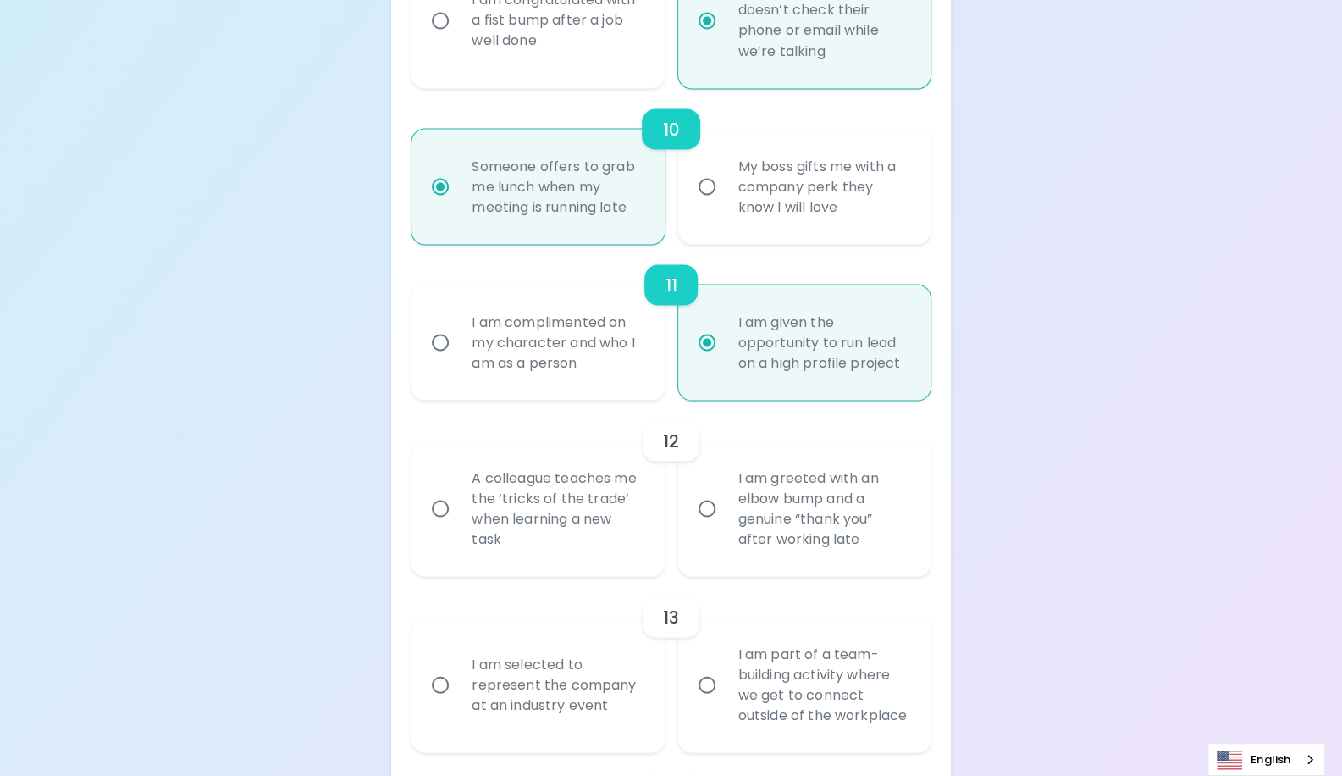
scroll to position [1993, 0]
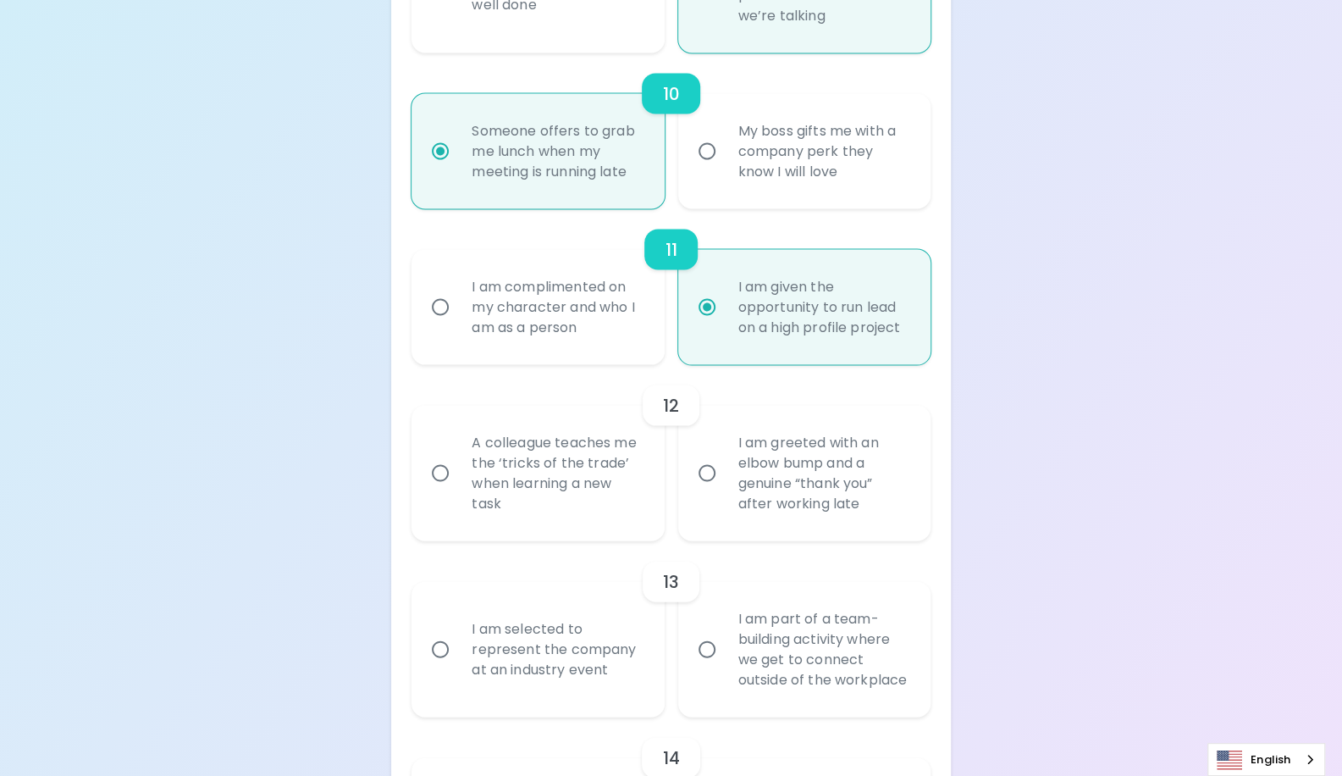
radio input "true"
click at [439, 470] on input "A colleague teaches me the ‘tricks of the trade’ when learning a new task" at bounding box center [441, 473] width 36 height 36
radio input "false"
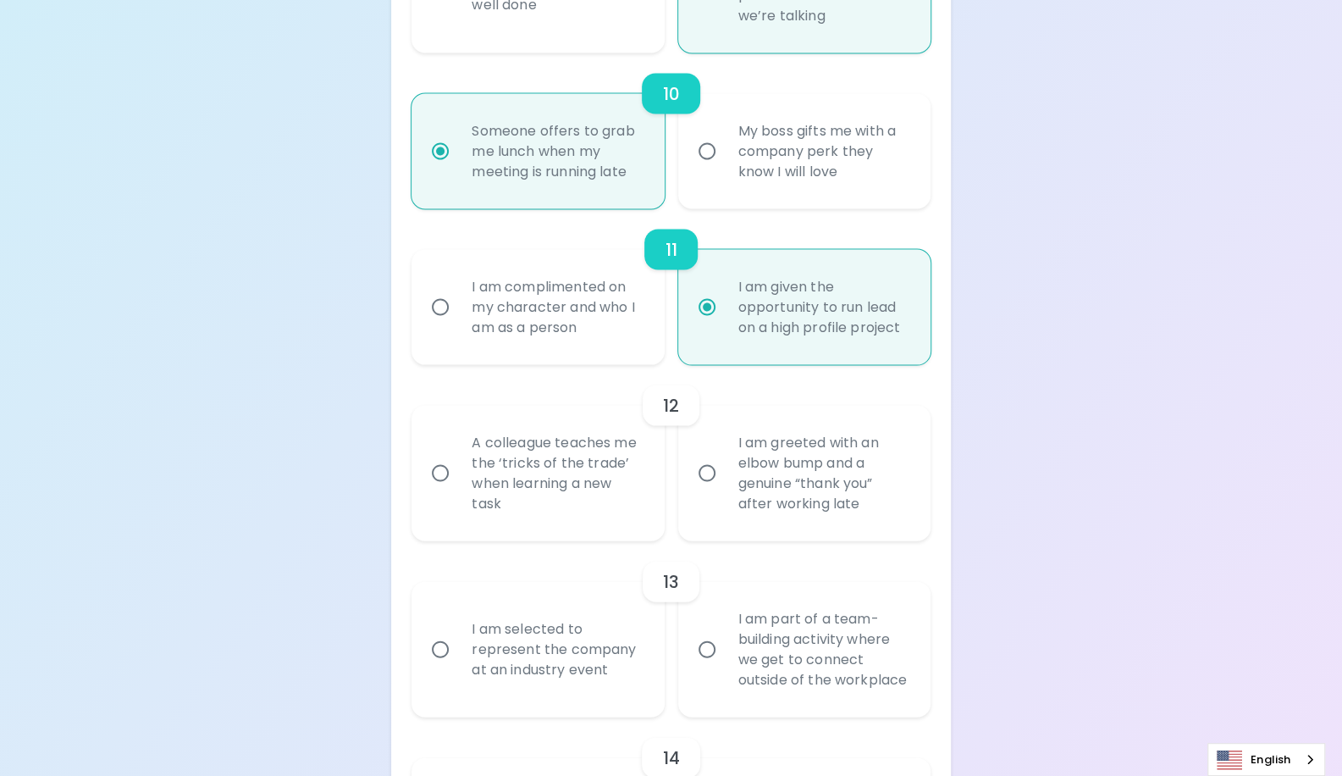
radio input "false"
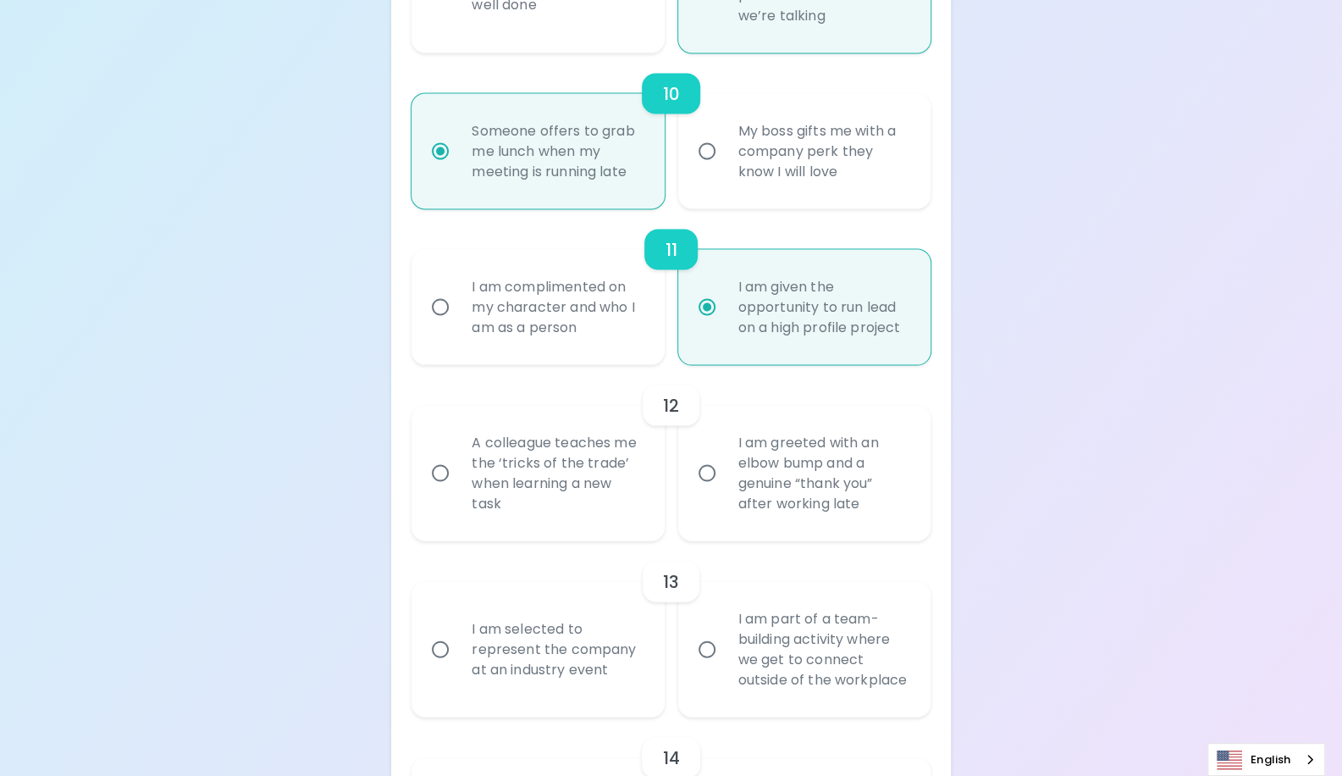
radio input "false"
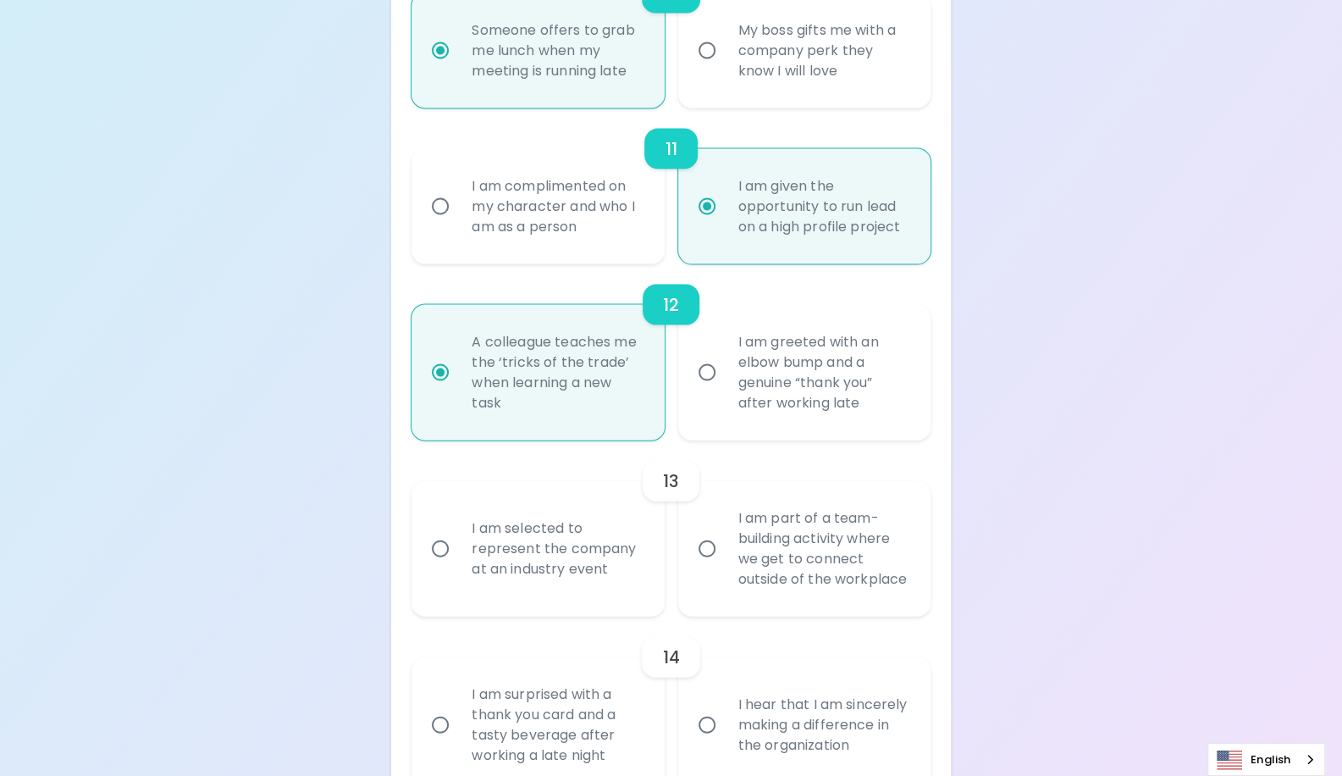
scroll to position [2128, 0]
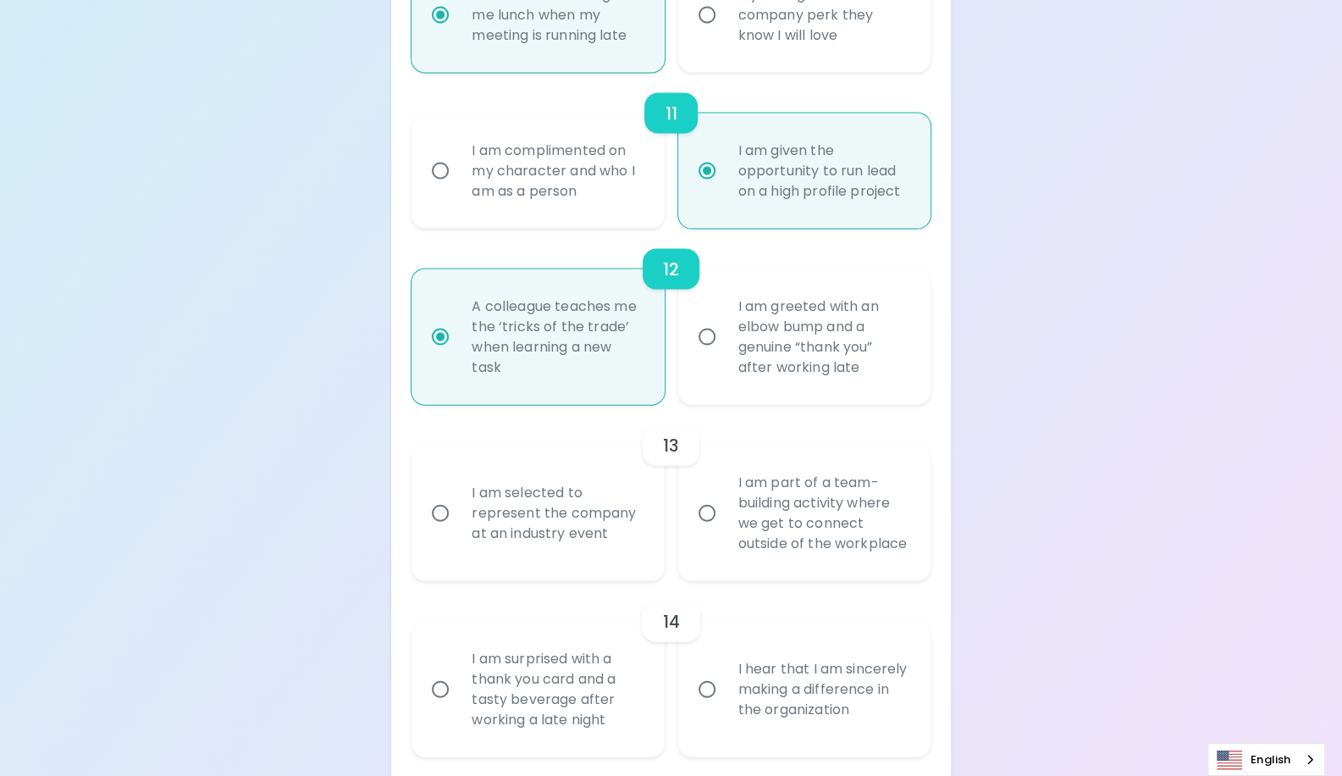
radio input "true"
click at [709, 512] on input "I am part of a team-building activity where we get to connect outside of the wo…" at bounding box center [707, 513] width 36 height 36
radio input "false"
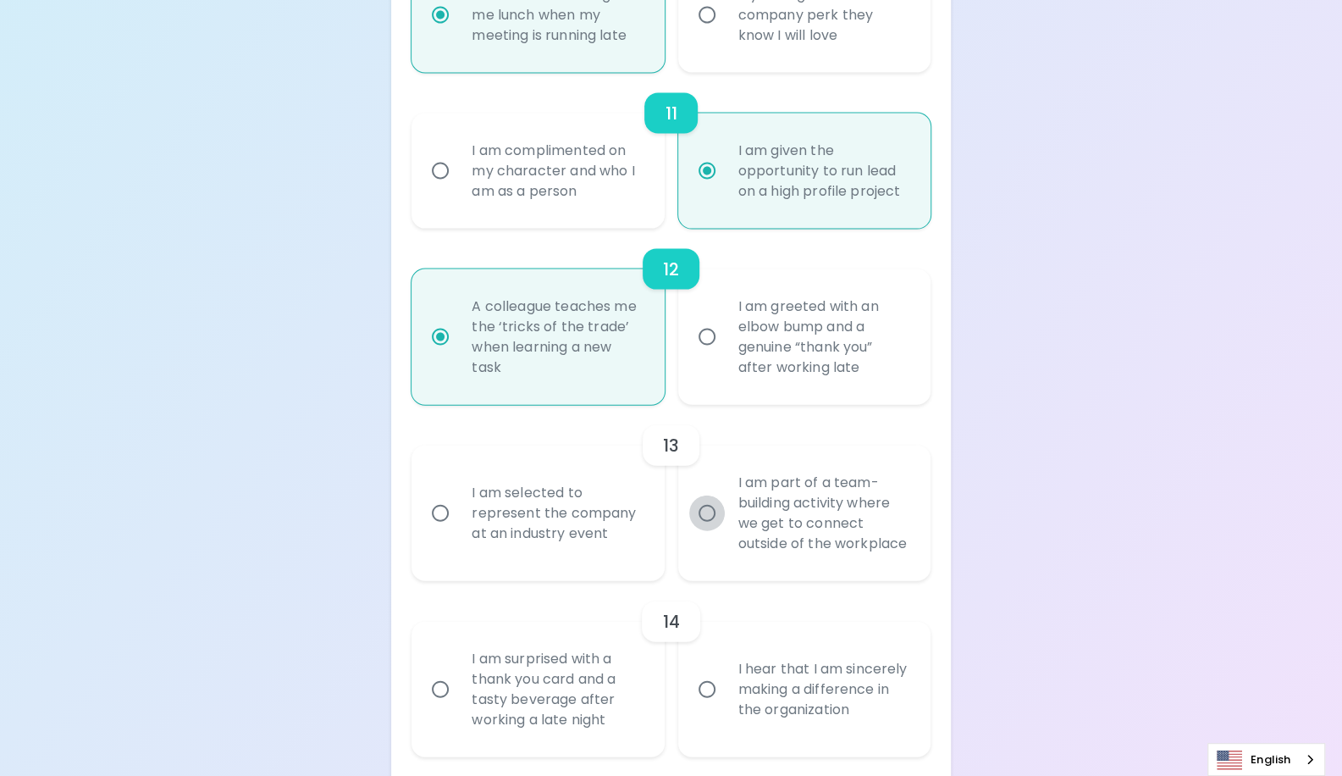
radio input "false"
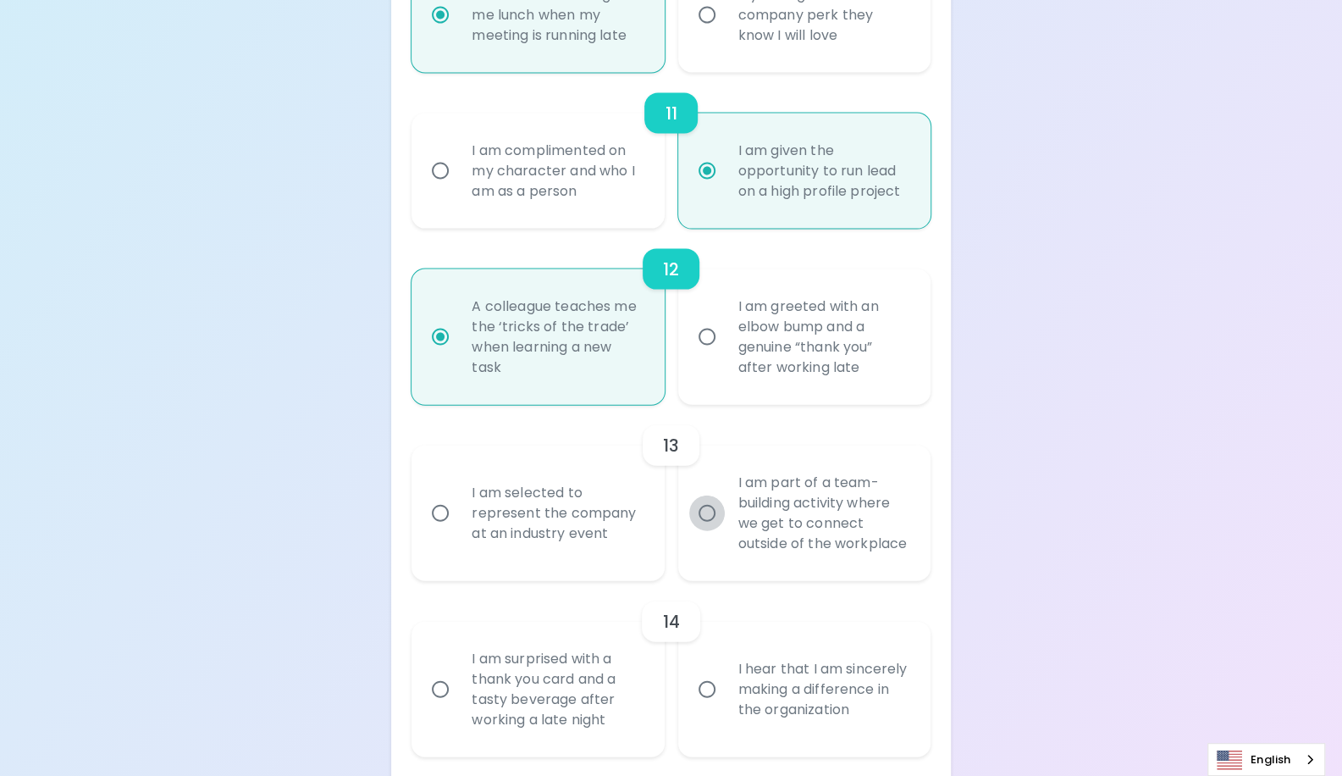
radio input "false"
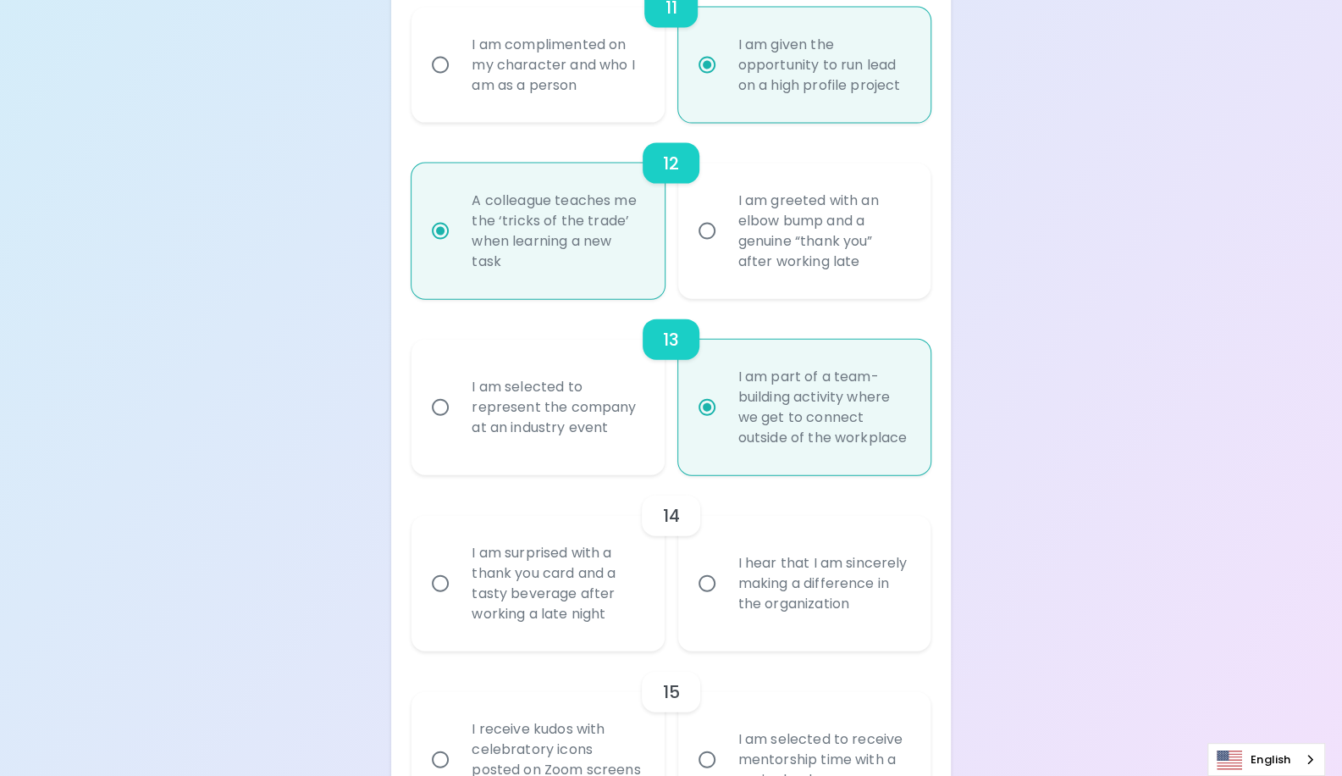
scroll to position [2264, 0]
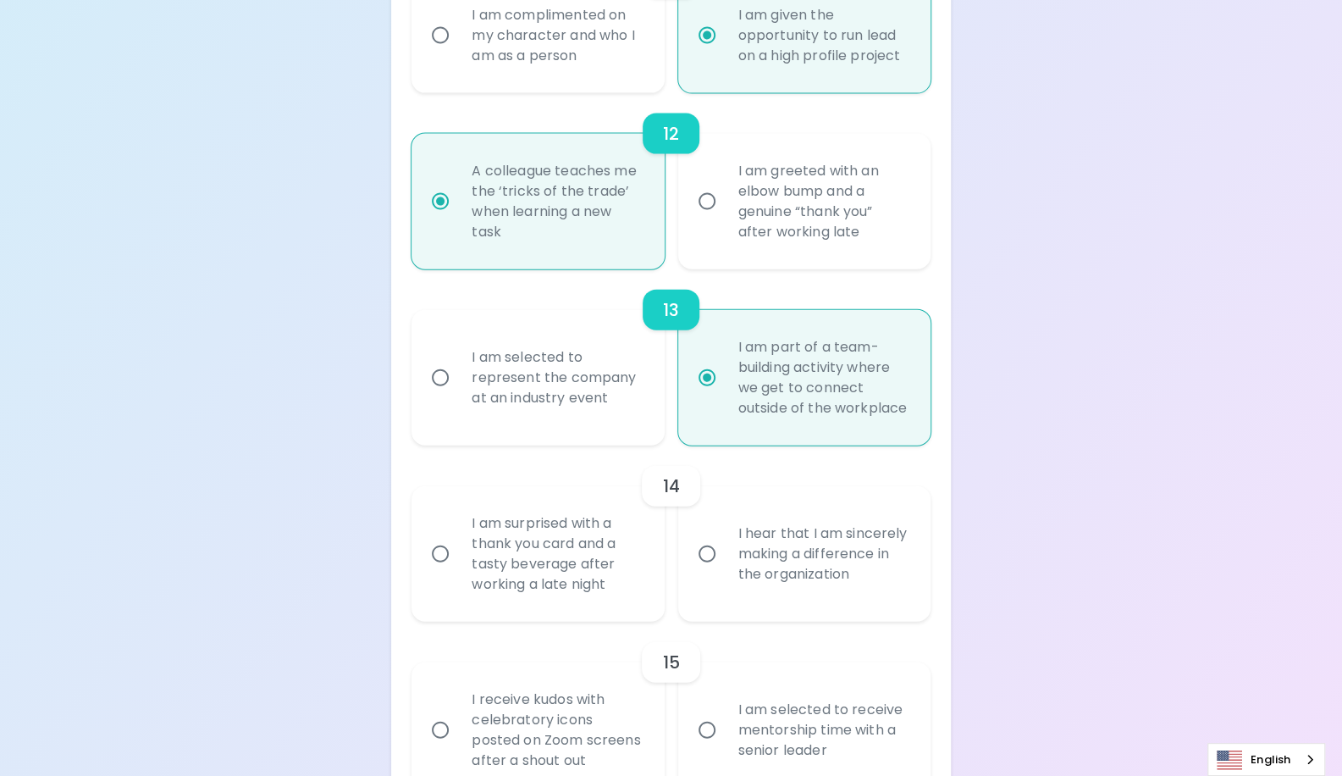
radio input "true"
click at [714, 547] on input "I hear that I am sincerely making a difference in the organization" at bounding box center [707, 554] width 36 height 36
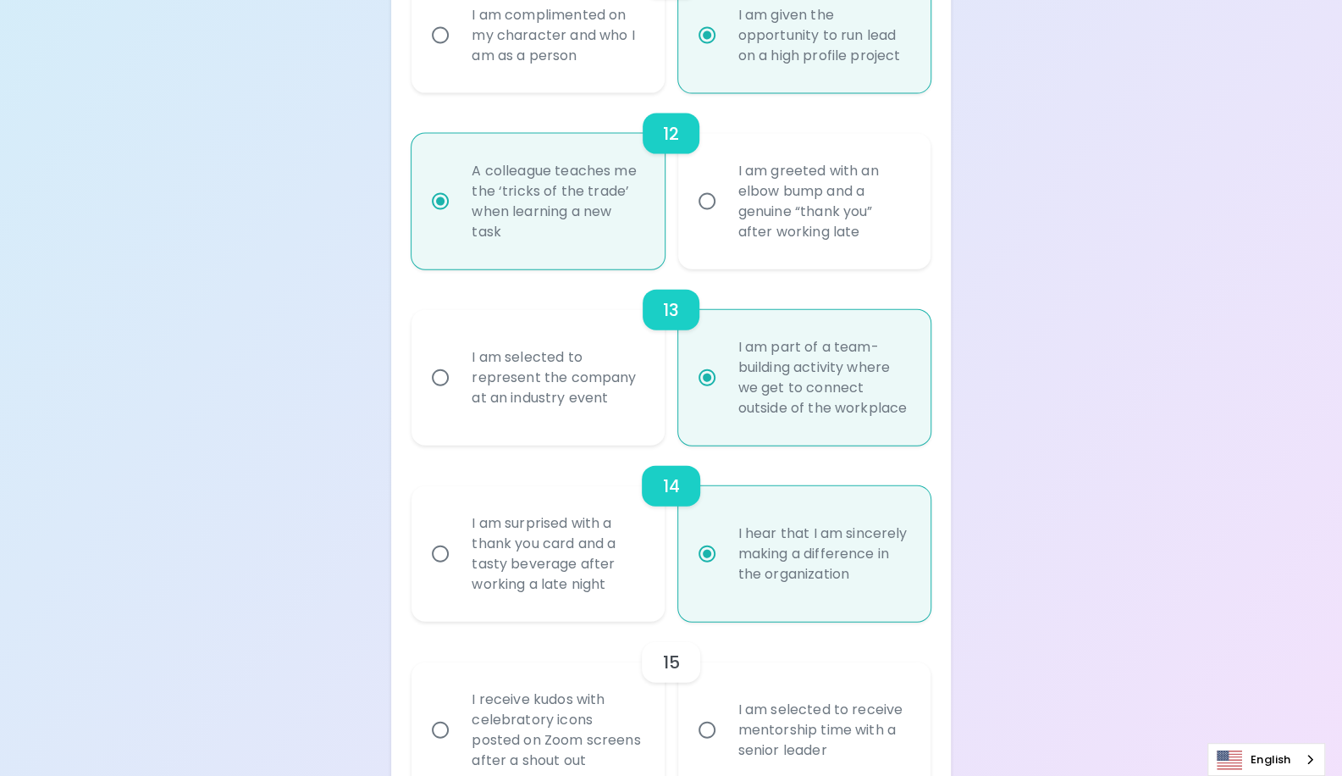
radio input "false"
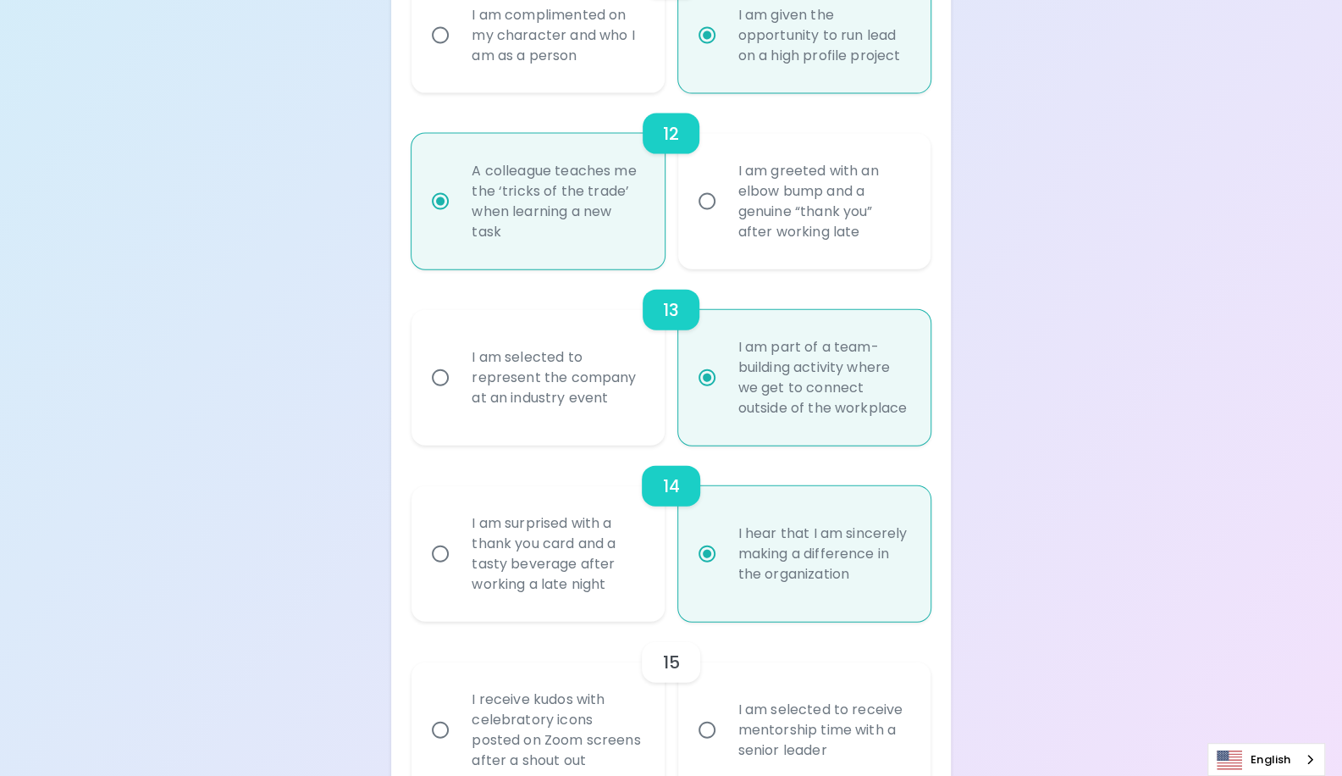
radio input "false"
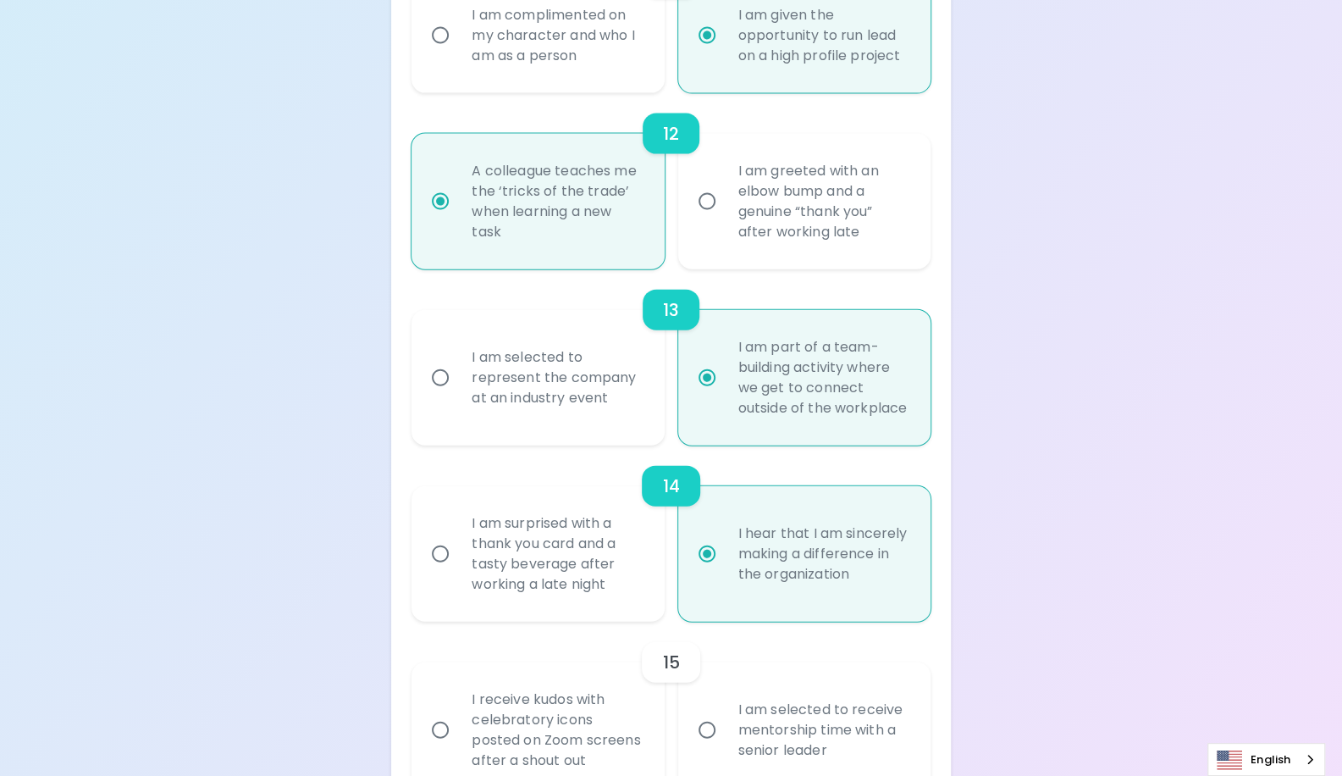
radio input "false"
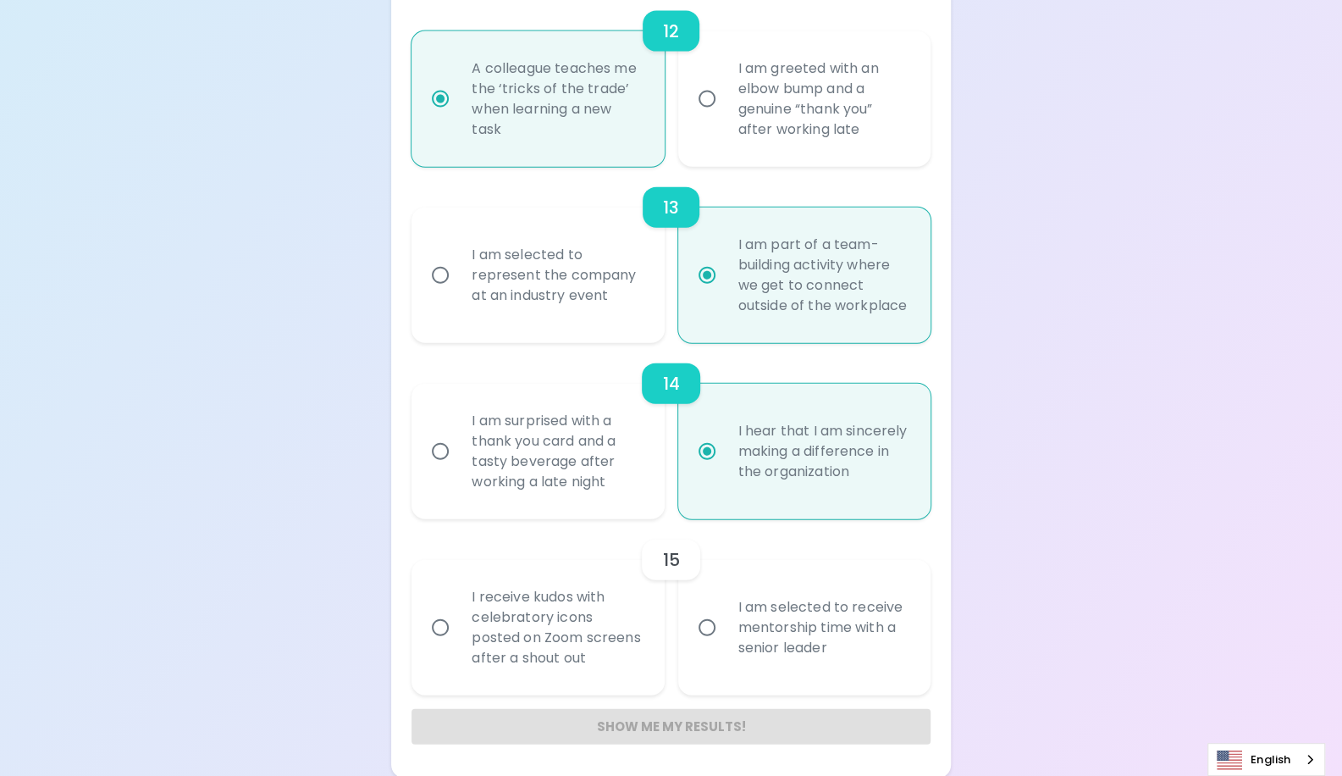
scroll to position [2388, 0]
radio input "true"
click at [434, 617] on input "I receive kudos with celebratory icons posted on Zoom screens after a shout out" at bounding box center [441, 625] width 36 height 36
radio input "false"
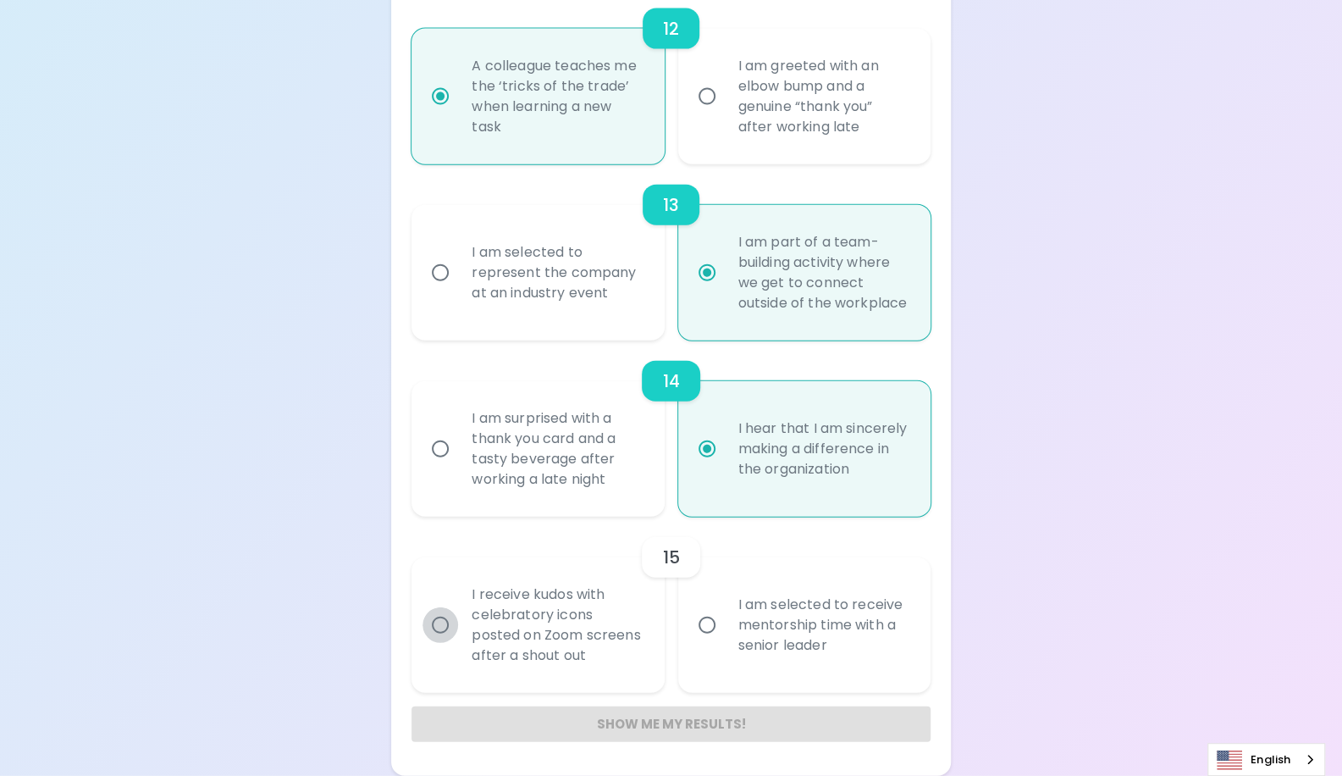
radio input "false"
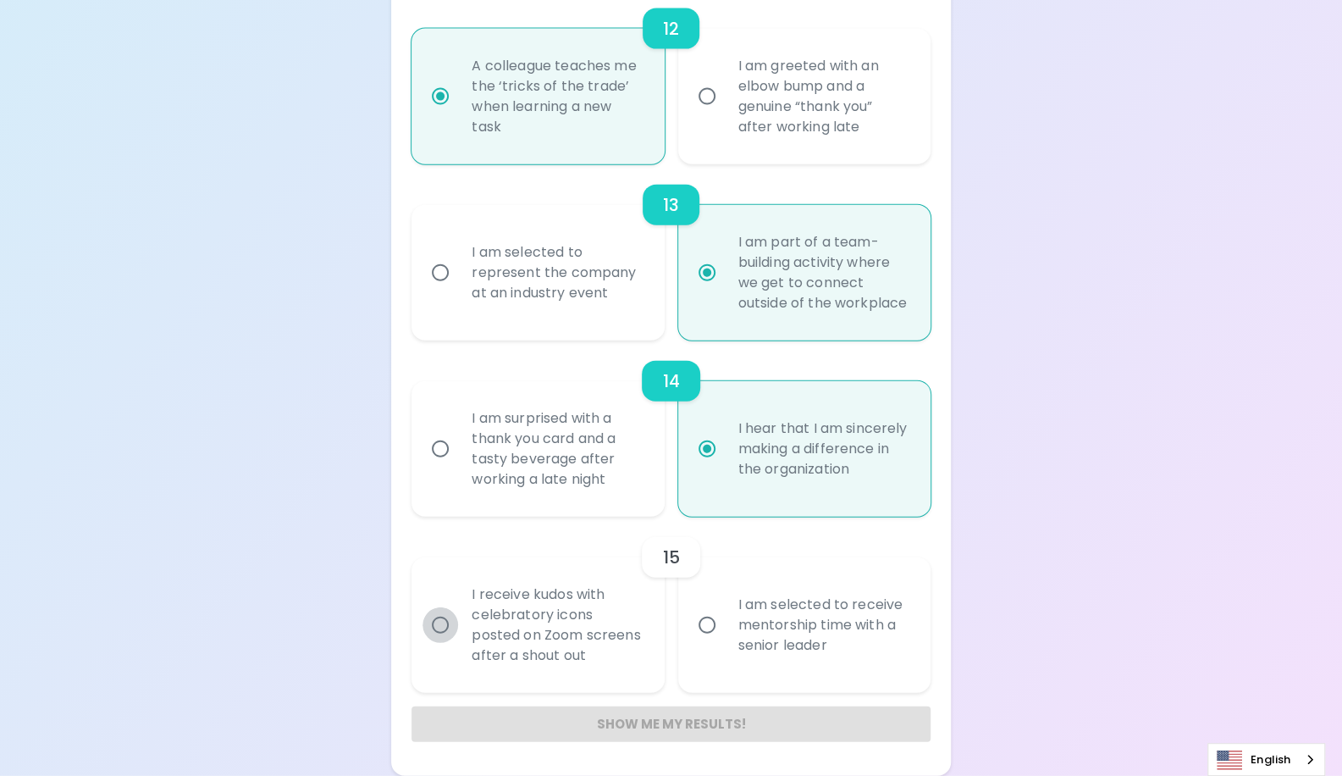
radio input "false"
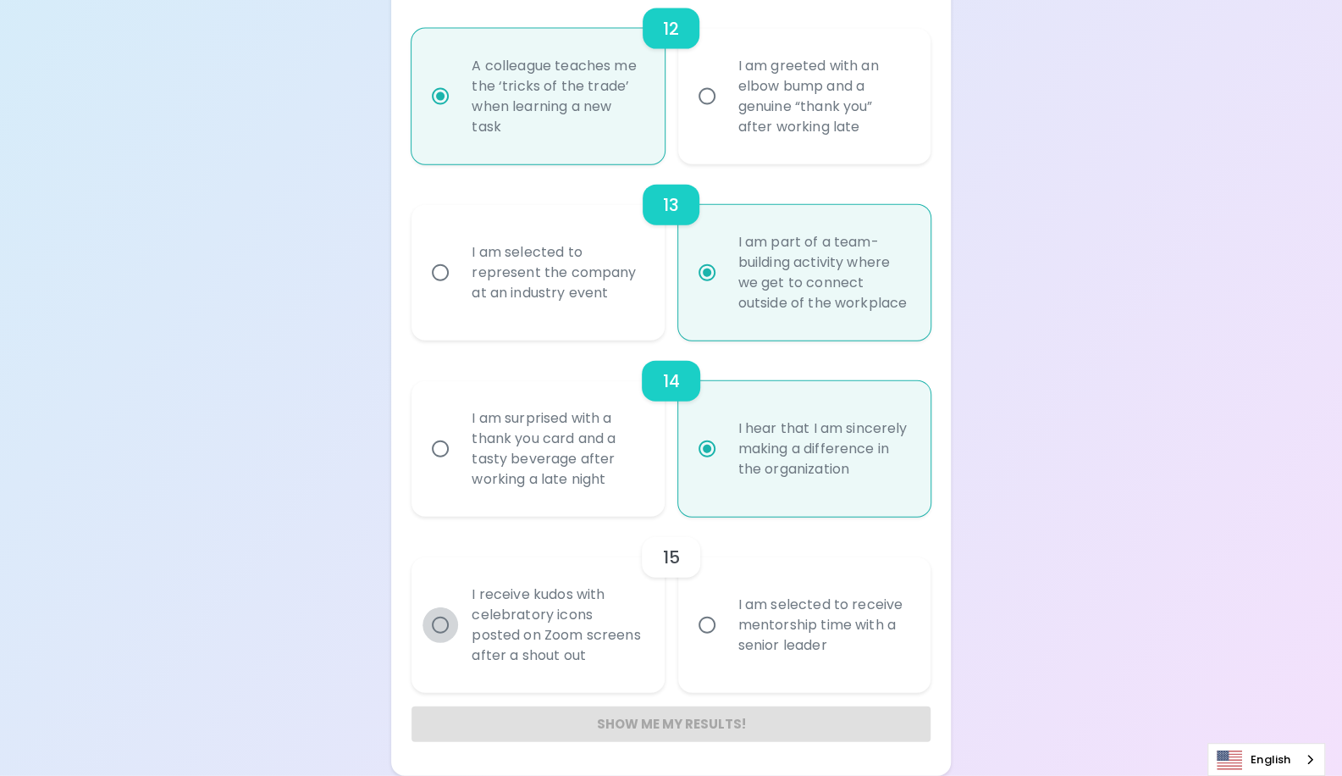
radio input "false"
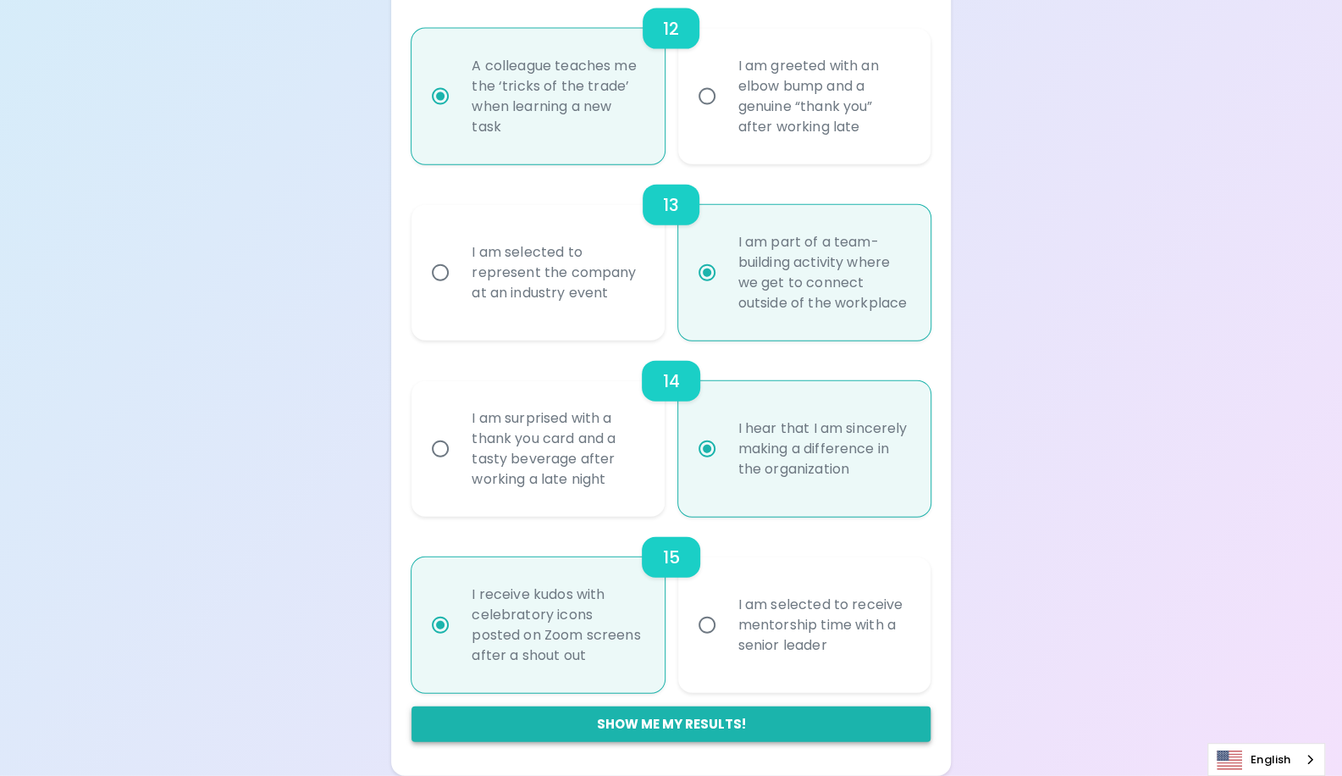
radio input "true"
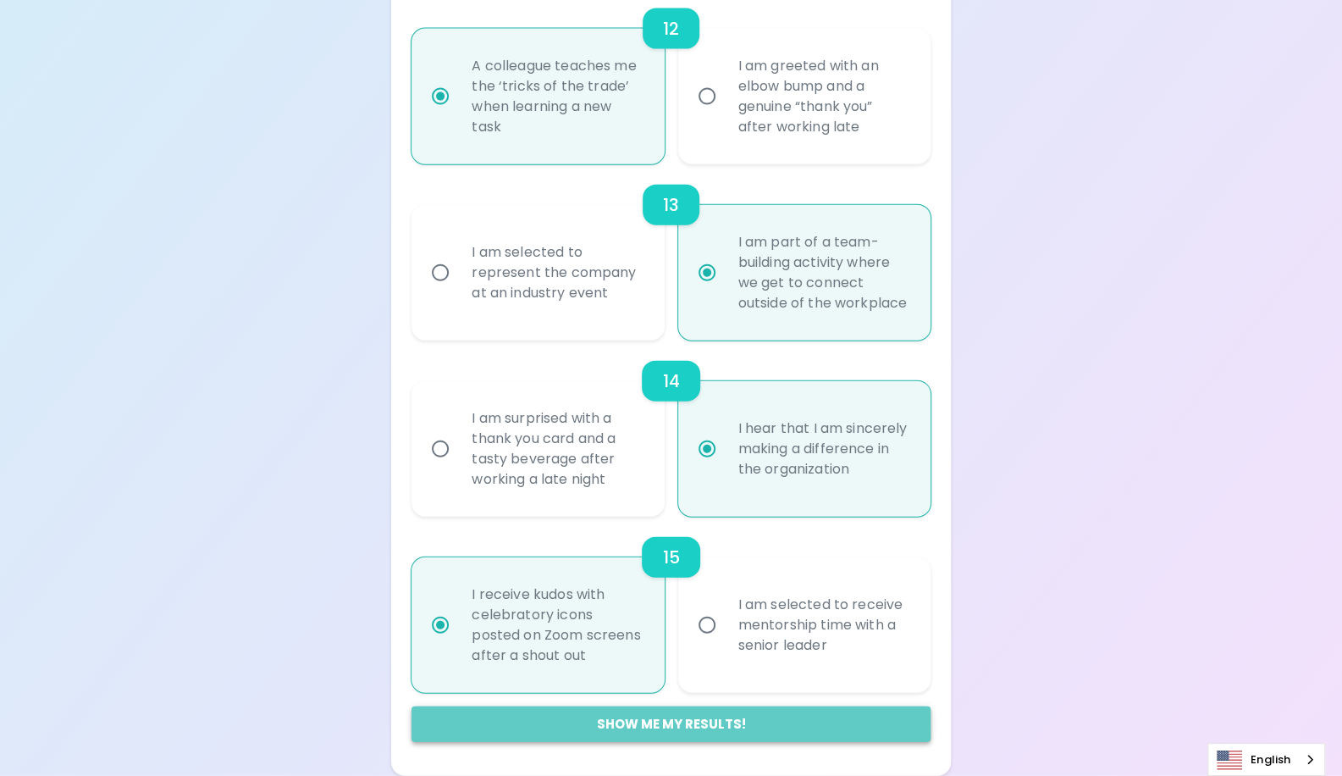
click at [626, 719] on button "Show me my results!" at bounding box center [671, 724] width 518 height 36
radio input "false"
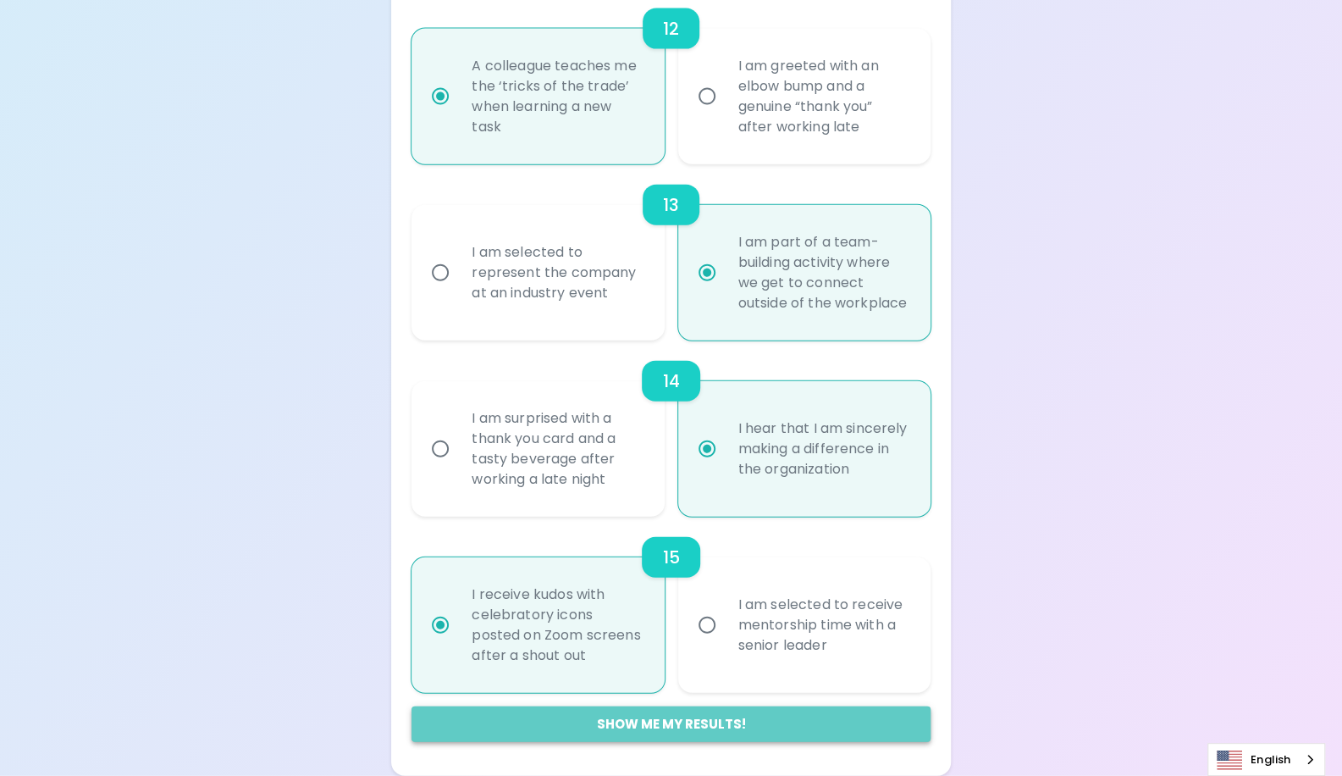
radio input "false"
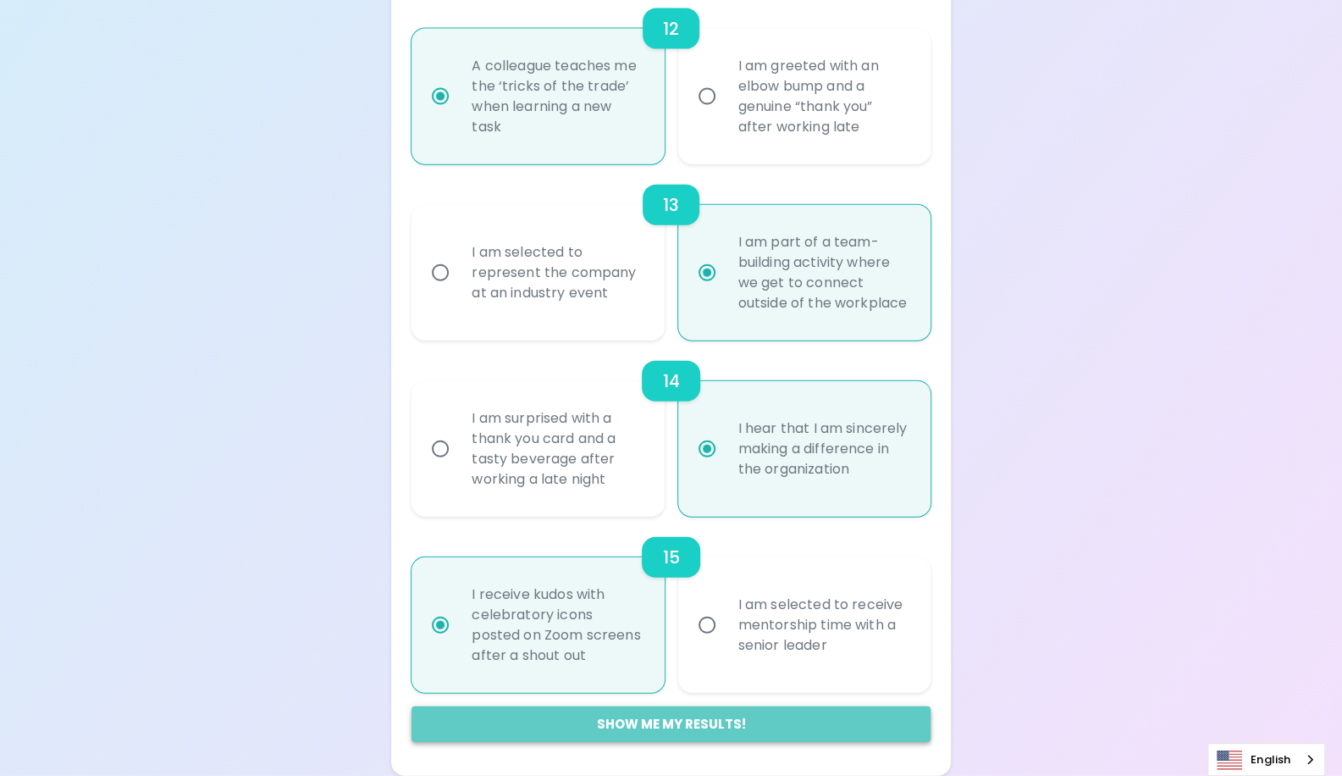
radio input "false"
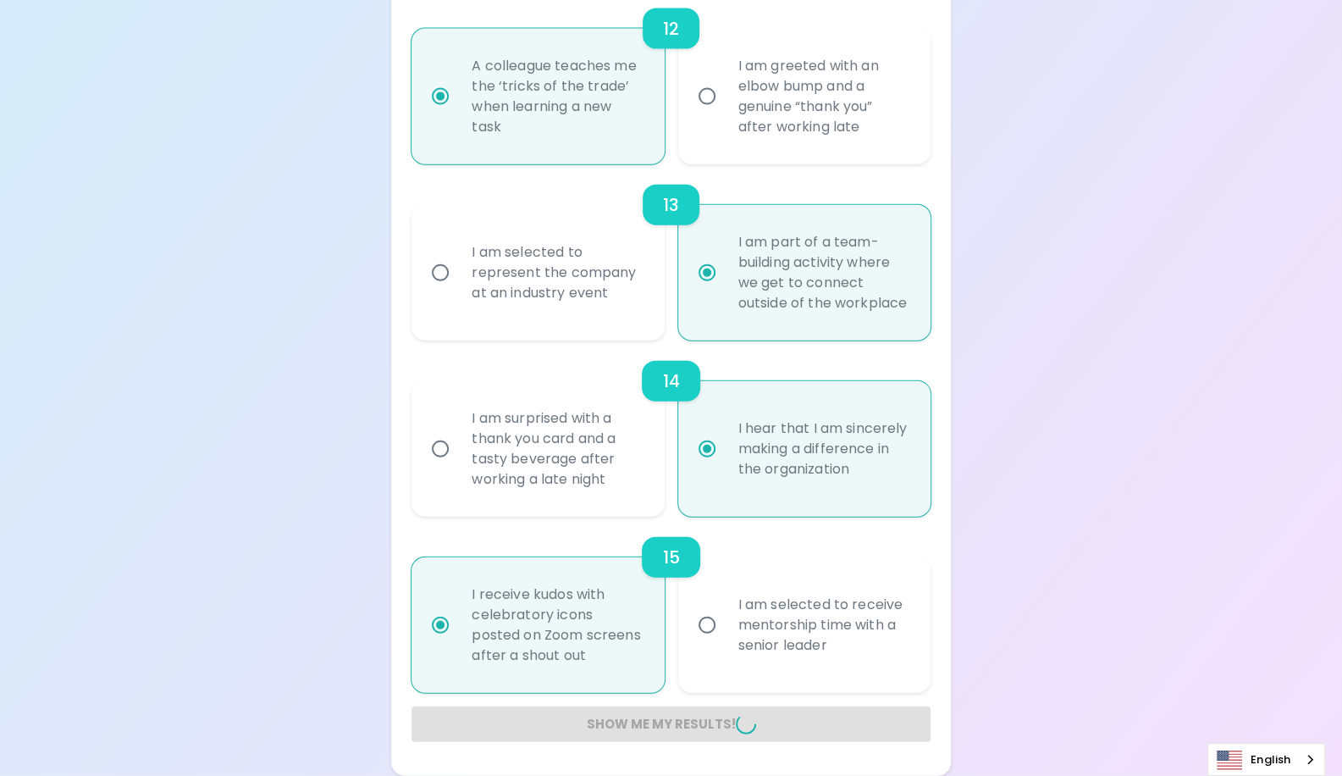
radio input "false"
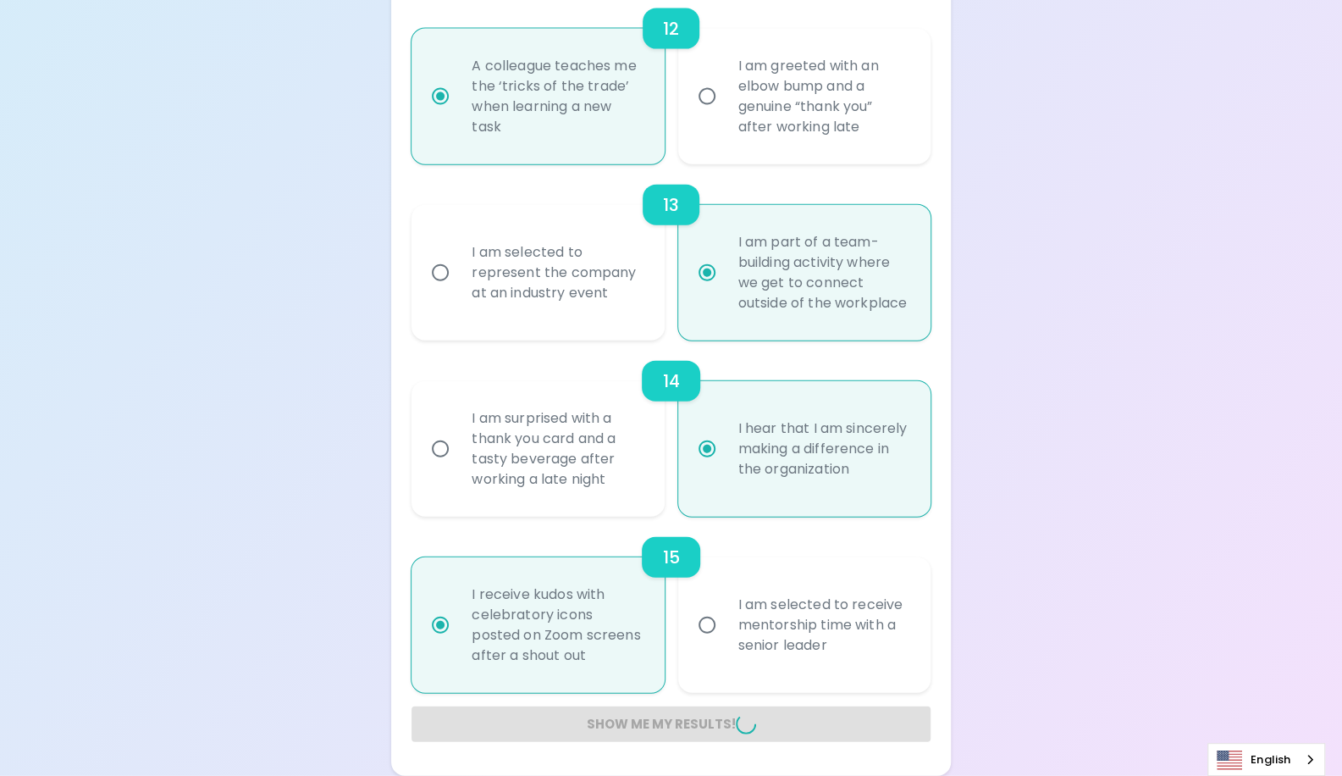
radio input "false"
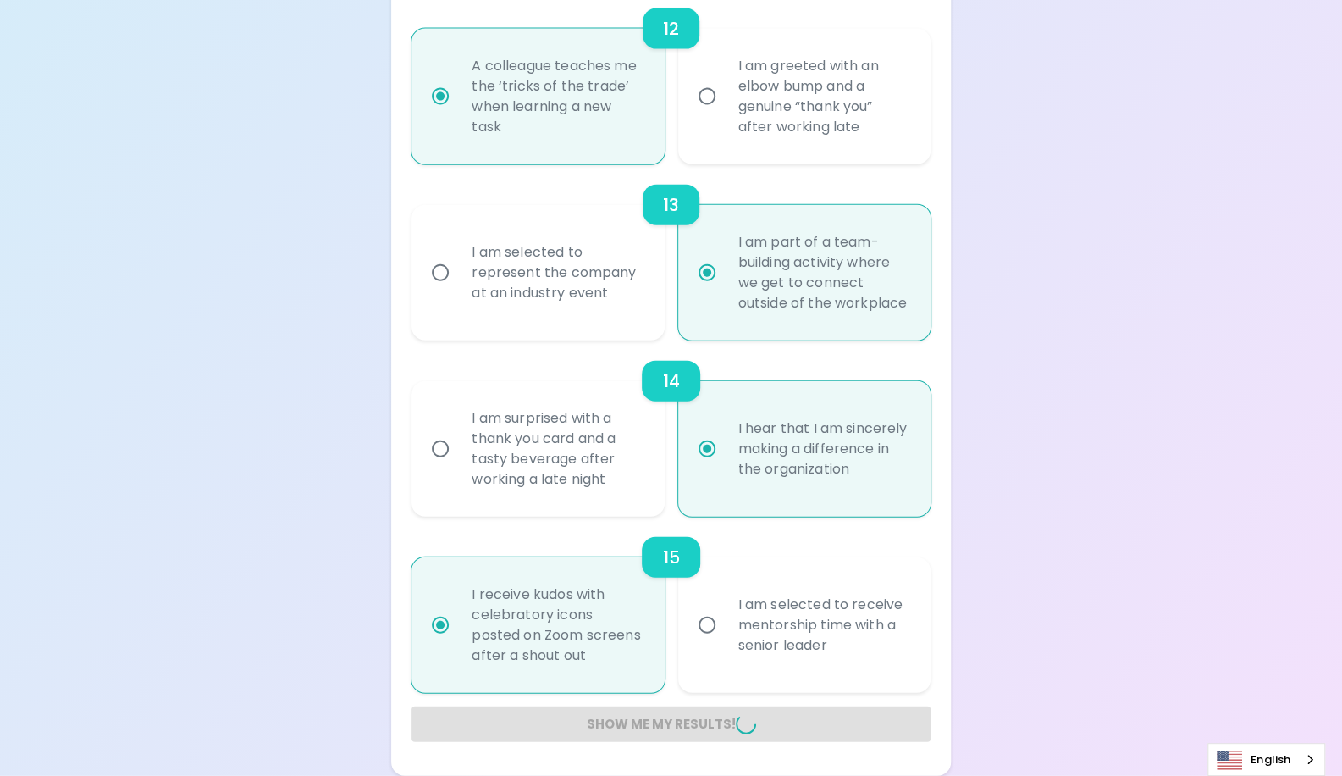
radio input "false"
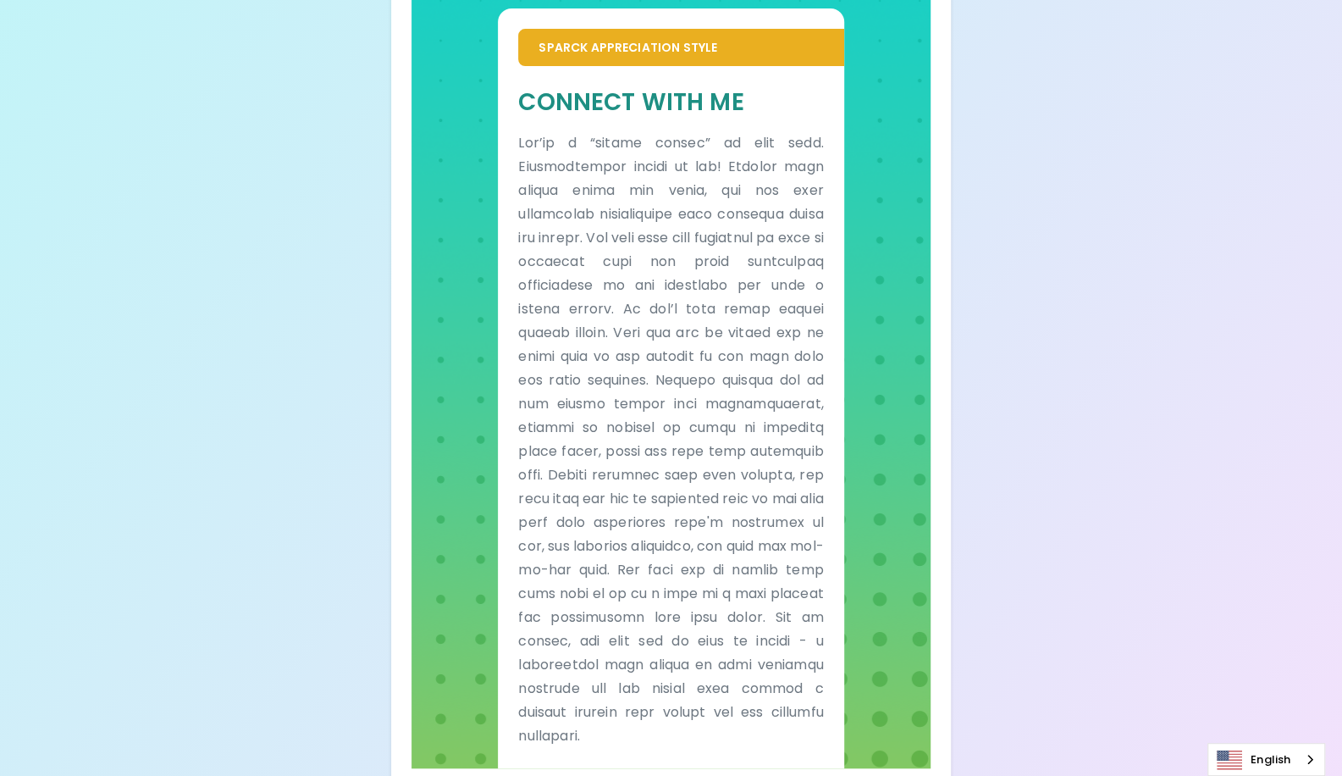
scroll to position [398, 0]
